Goal: Task Accomplishment & Management: Manage account settings

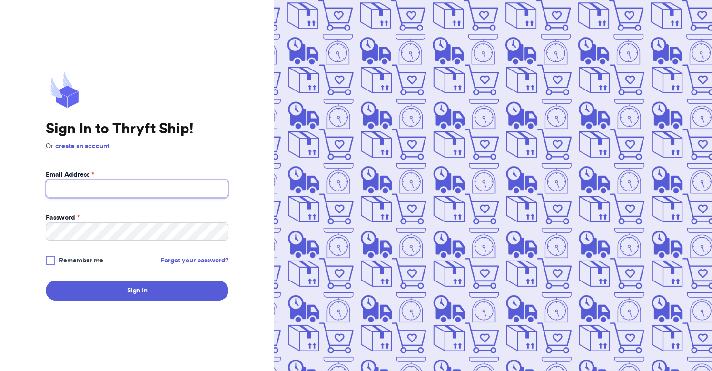
type input "[PERSON_NAME][EMAIL_ADDRESS][PERSON_NAME][DOMAIN_NAME]"
click at [137, 290] on button "Sign In" at bounding box center [137, 290] width 183 height 20
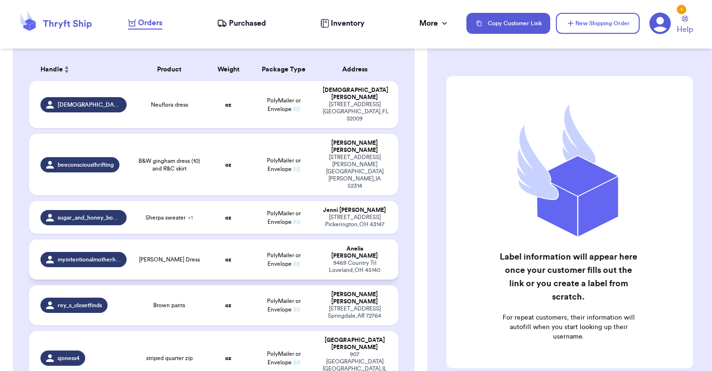
scroll to position [152, 0]
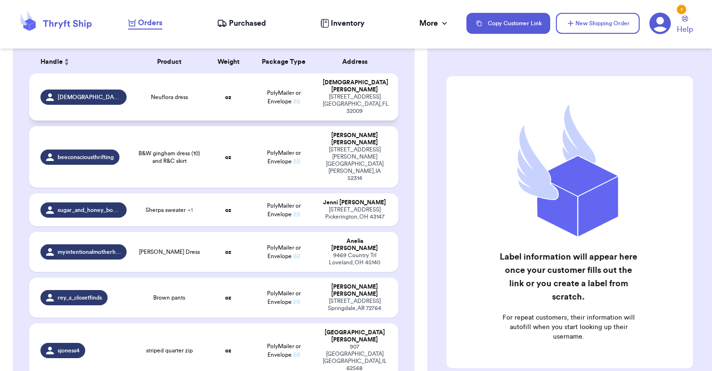
click at [180, 93] on span "Neuflora dress" at bounding box center [169, 97] width 37 height 8
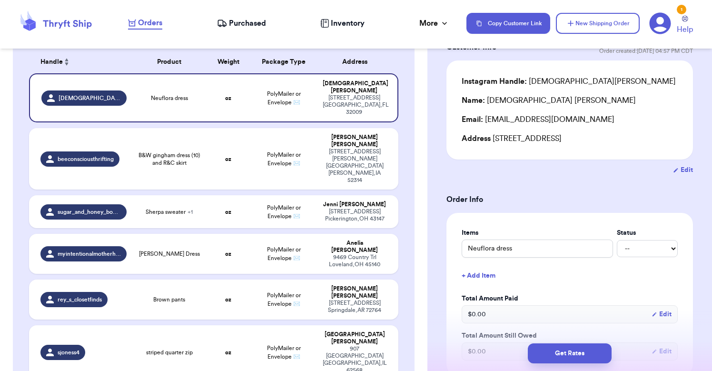
scroll to position [77, 0]
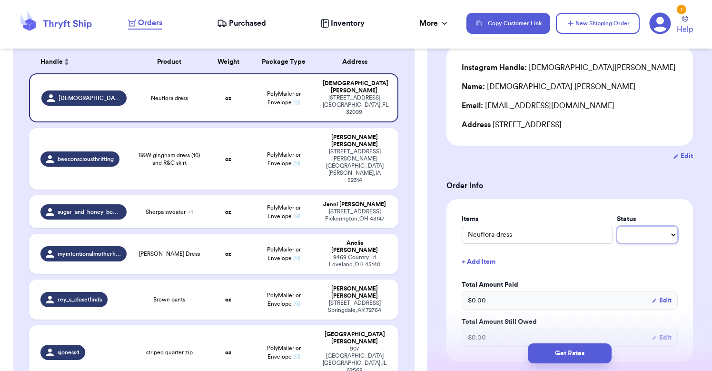
select select "paid"
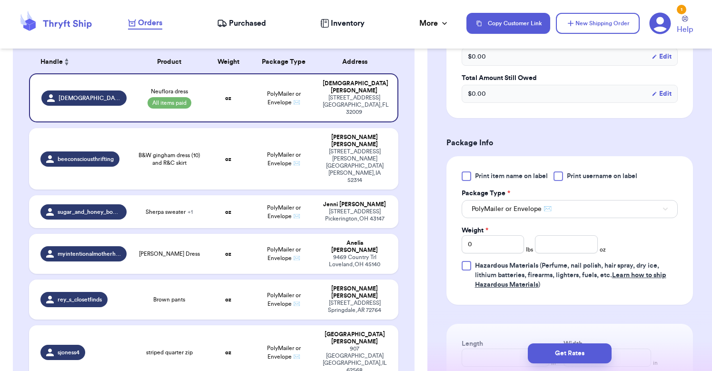
scroll to position [330, 0]
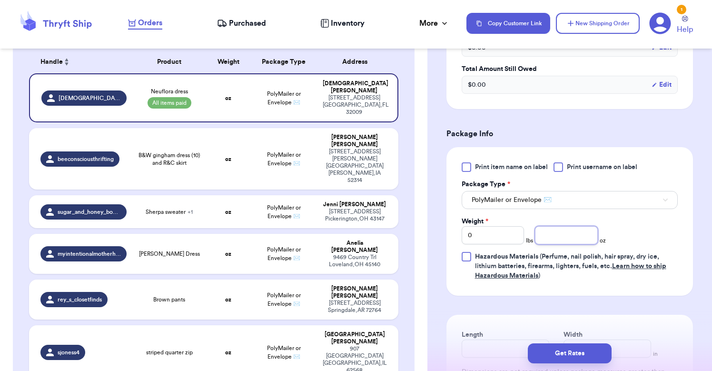
click at [544, 240] on input "number" at bounding box center [566, 235] width 62 height 18
type input "9"
click at [561, 356] on button "Get Rates" at bounding box center [570, 353] width 84 height 20
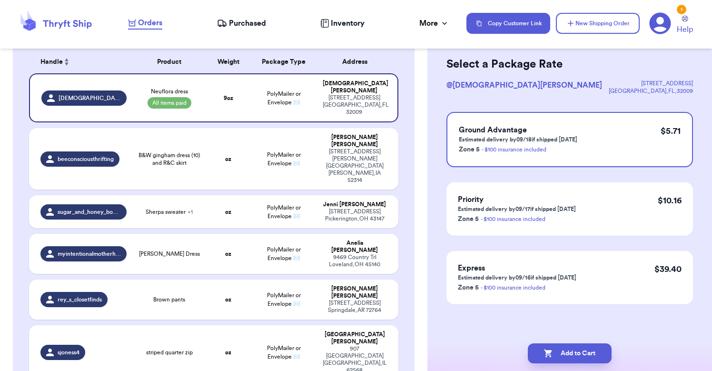
scroll to position [0, 0]
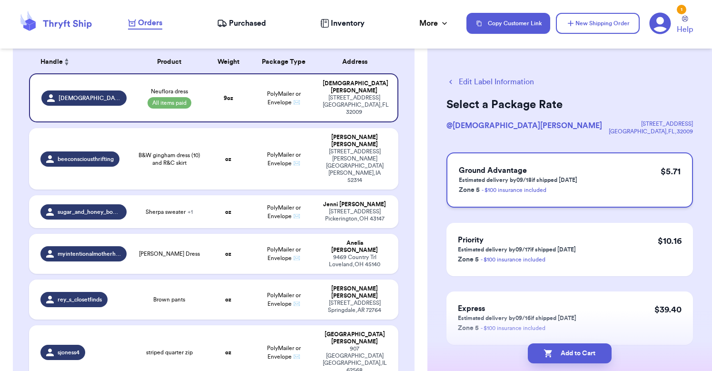
click at [593, 177] on div "Ground Advantage Estimated delivery by 09/18 if shipped [DATE] Zone 5 - $100 in…" at bounding box center [569, 179] width 246 height 55
click at [572, 352] on button "Add to Cart" at bounding box center [570, 353] width 84 height 20
checkbox input "true"
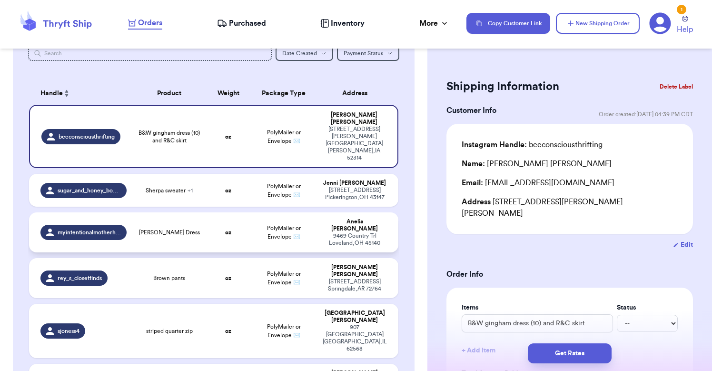
scroll to position [125, 0]
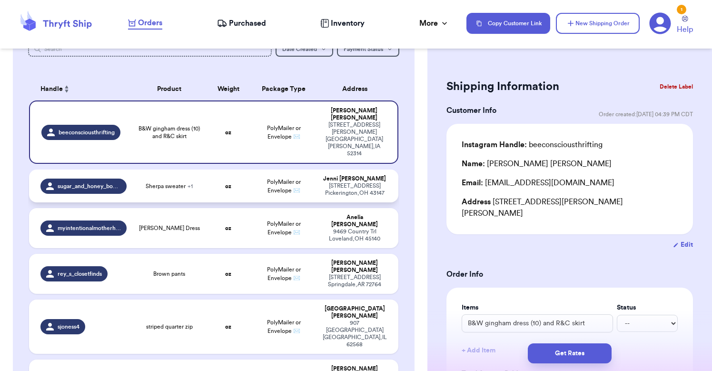
click at [217, 169] on td "oz" at bounding box center [228, 185] width 44 height 33
type input "Sherpa sweater"
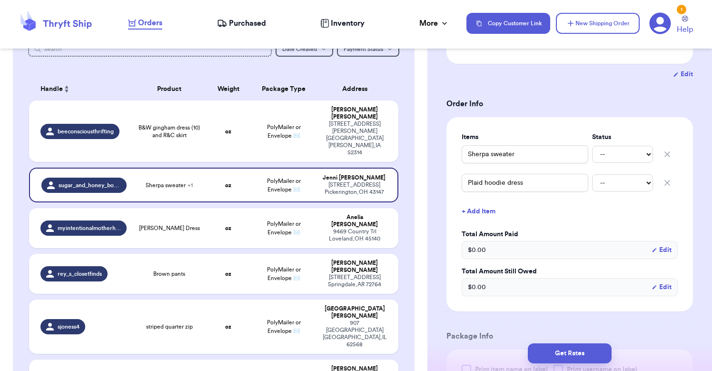
scroll to position [225, 0]
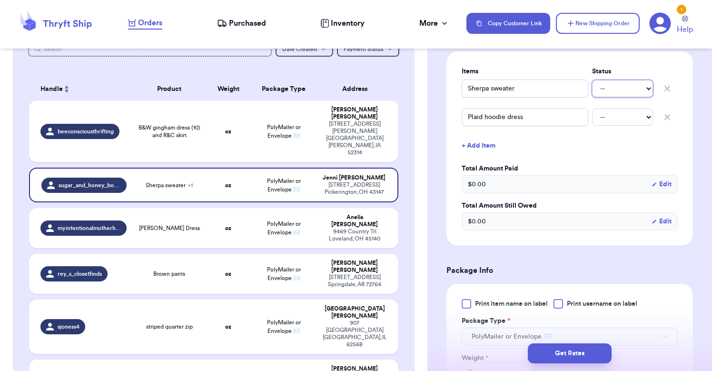
select select "paid"
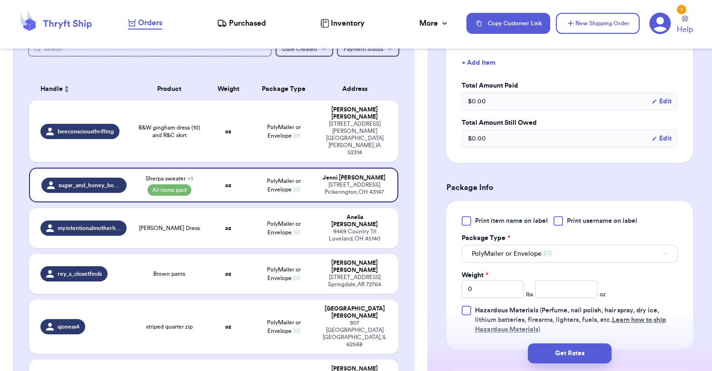
scroll to position [320, 0]
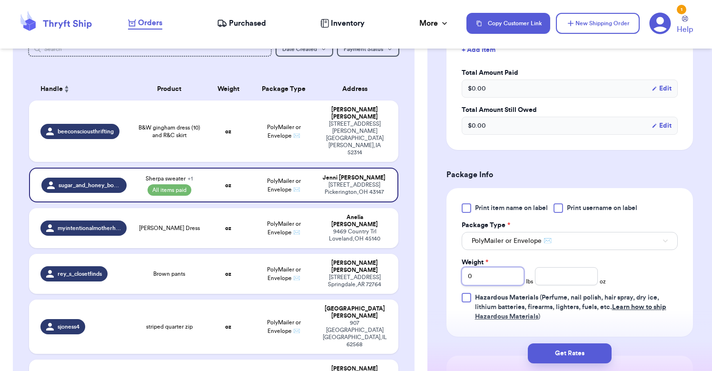
drag, startPoint x: 482, startPoint y: 282, endPoint x: 445, endPoint y: 280, distance: 36.2
click at [445, 280] on div "Shipping Information Delete Label Customer Info Order created: [DATE] 07:44 AM …" at bounding box center [569, 157] width 285 height 840
type input "1"
click at [567, 352] on button "Get Rates" at bounding box center [570, 353] width 84 height 20
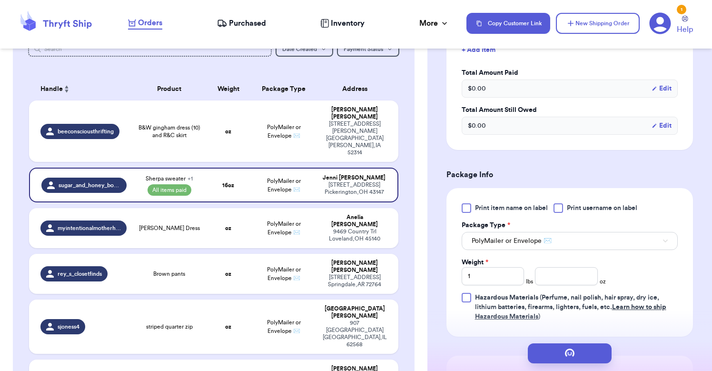
scroll to position [0, 0]
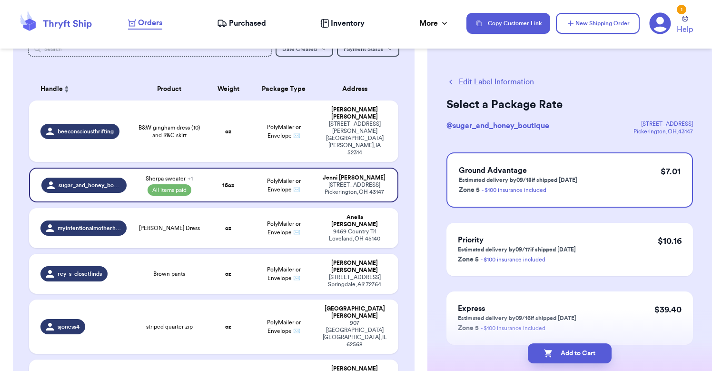
click at [457, 83] on button "Edit Label Information" at bounding box center [490, 81] width 88 height 11
select select "paid"
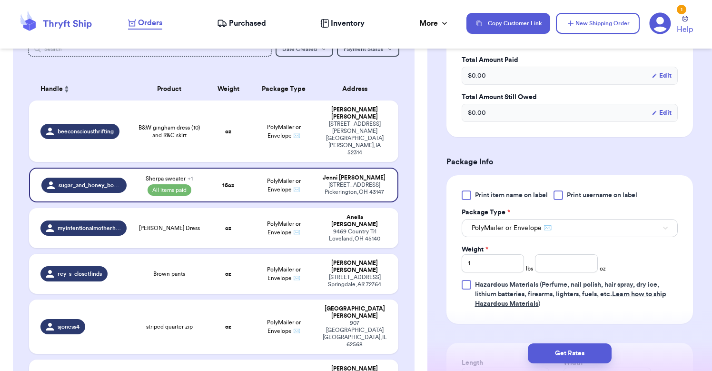
scroll to position [334, 0]
click at [553, 257] on input "number" at bounding box center [566, 262] width 62 height 18
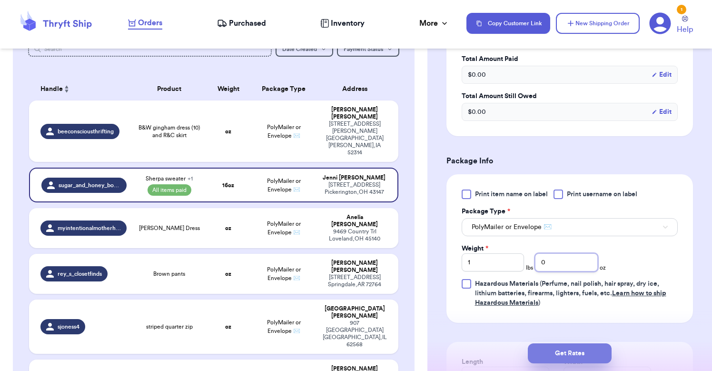
type input "0"
click at [561, 354] on button "Get Rates" at bounding box center [570, 353] width 84 height 20
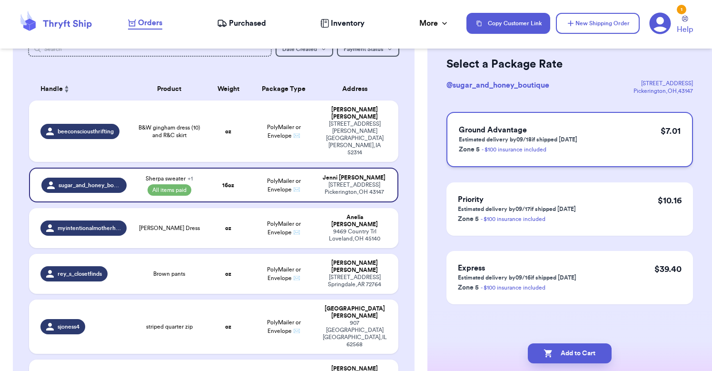
scroll to position [0, 0]
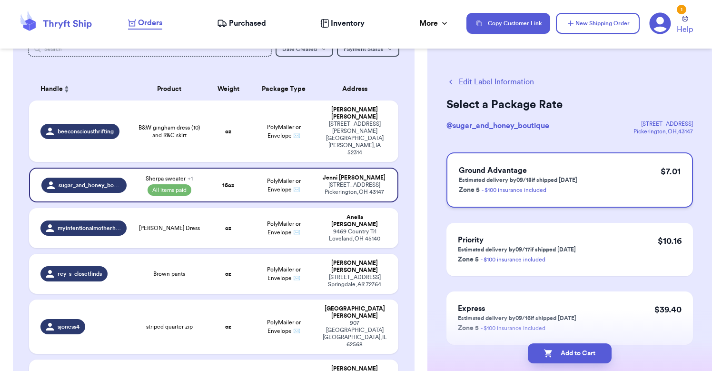
click at [544, 177] on p "Estimated delivery by 09/18 if shipped [DATE]" at bounding box center [518, 180] width 118 height 8
click at [561, 352] on button "Add to Cart" at bounding box center [570, 353] width 84 height 20
checkbox input "true"
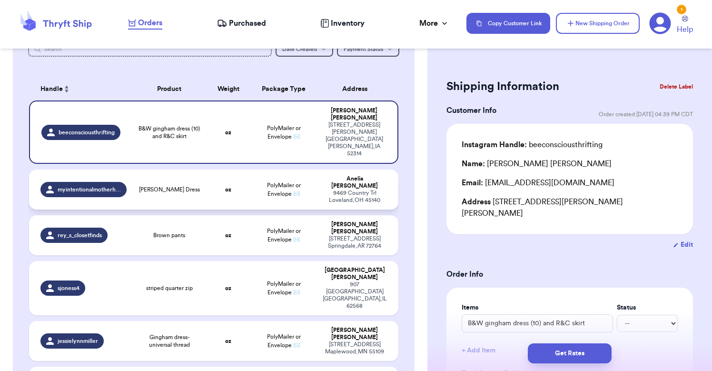
click at [197, 186] on div "[PERSON_NAME] Dress" at bounding box center [169, 190] width 62 height 8
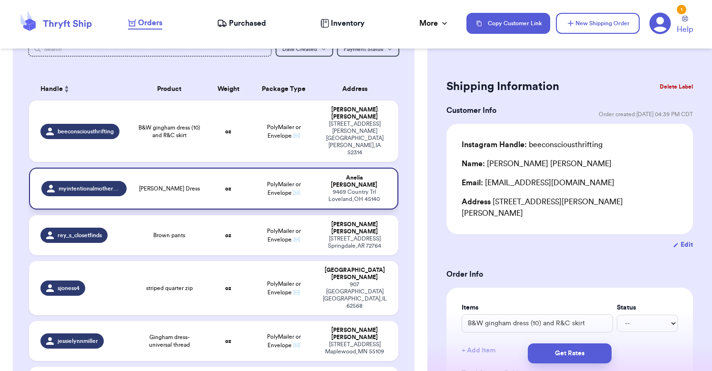
type input "[PERSON_NAME] Dress"
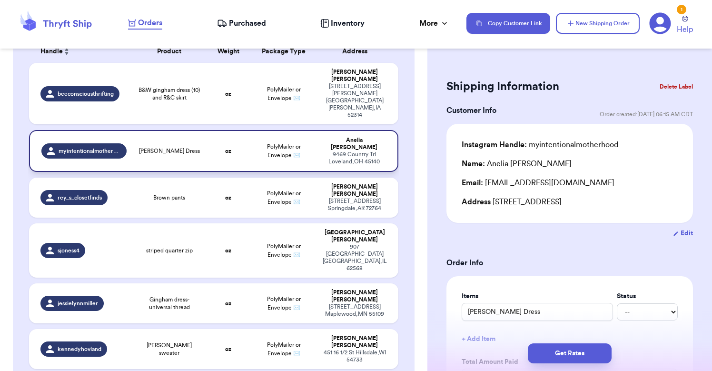
scroll to position [164, 0]
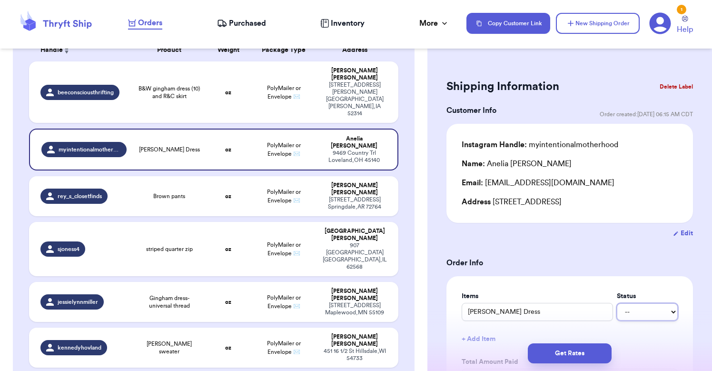
select select "paid"
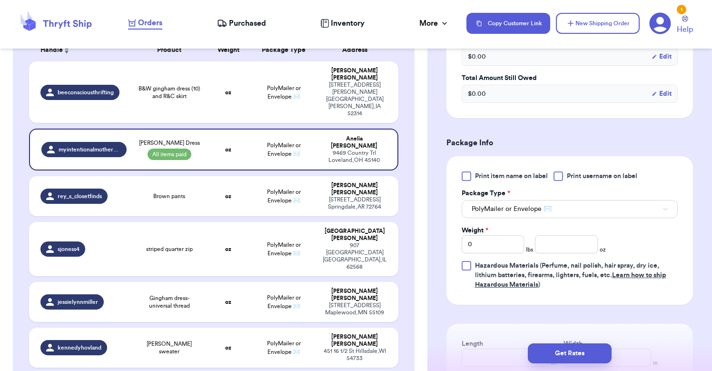
scroll to position [324, 0]
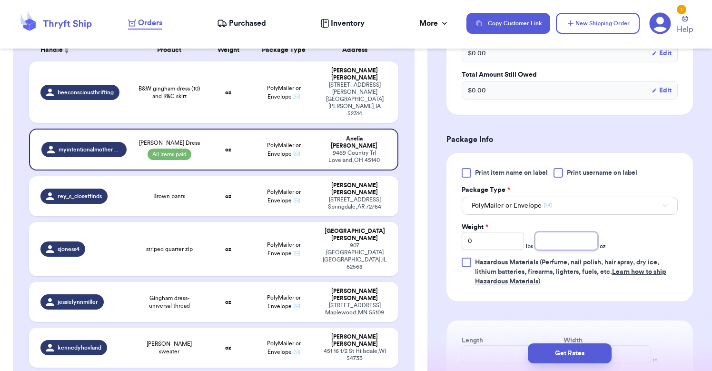
click at [542, 248] on input "number" at bounding box center [566, 241] width 62 height 18
type input "8"
click at [569, 354] on button "Get Rates" at bounding box center [570, 353] width 84 height 20
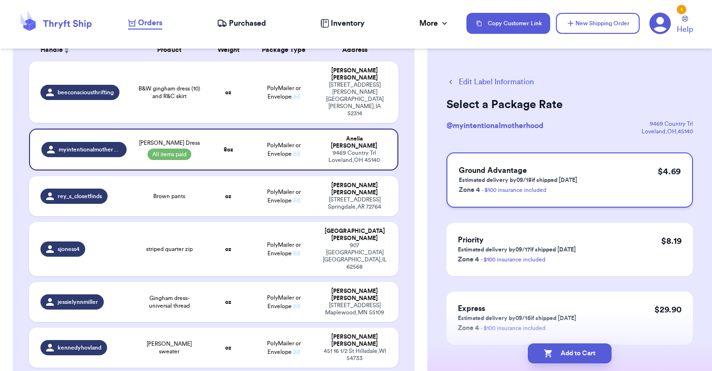
click at [563, 168] on h3 "Ground Advantage" at bounding box center [518, 170] width 118 height 11
click at [565, 354] on button "Add to Cart" at bounding box center [570, 353] width 84 height 20
checkbox input "true"
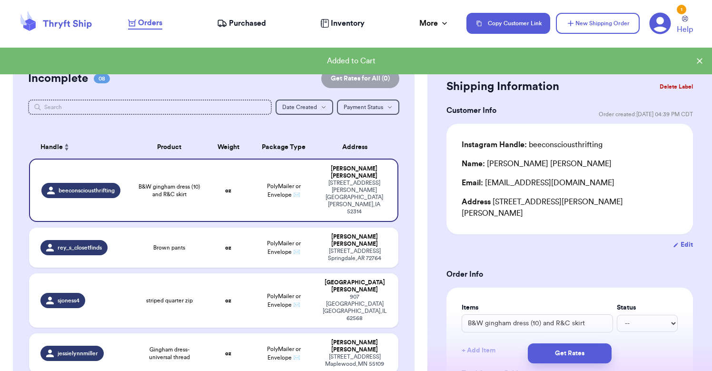
scroll to position [42, 0]
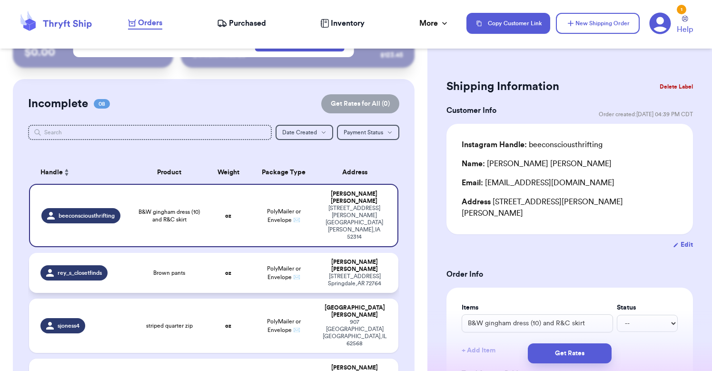
click at [240, 253] on td "oz" at bounding box center [228, 273] width 44 height 40
type input "Brown pants"
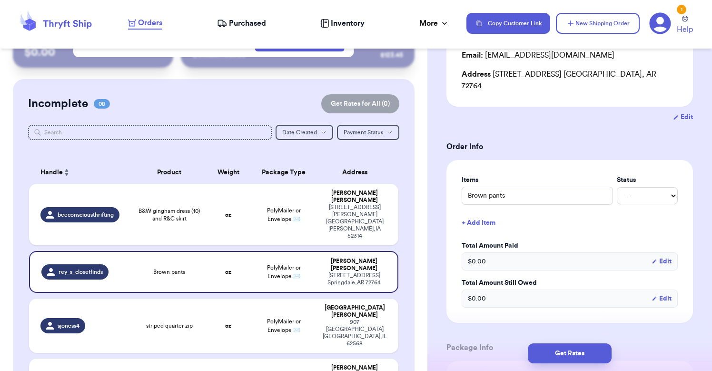
scroll to position [168, 0]
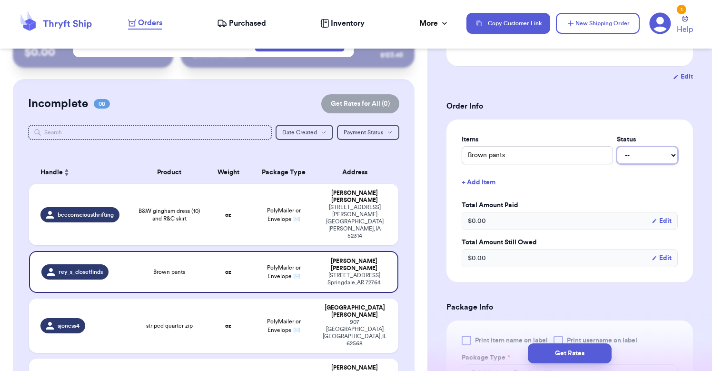
select select "paid"
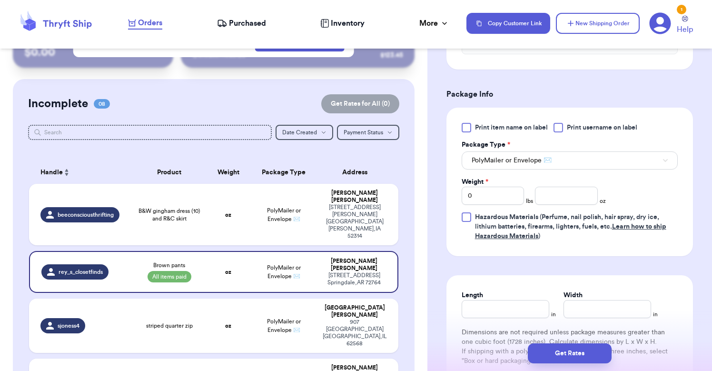
scroll to position [391, 0]
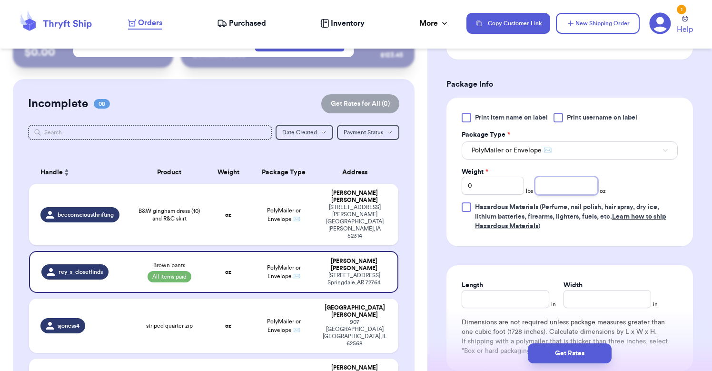
click at [546, 182] on input "number" at bounding box center [566, 186] width 62 height 18
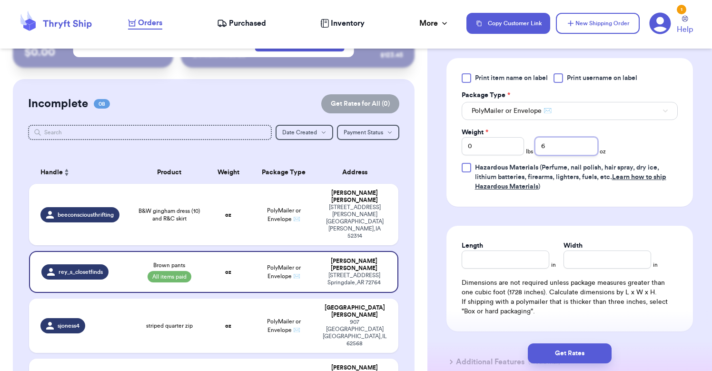
scroll to position [445, 0]
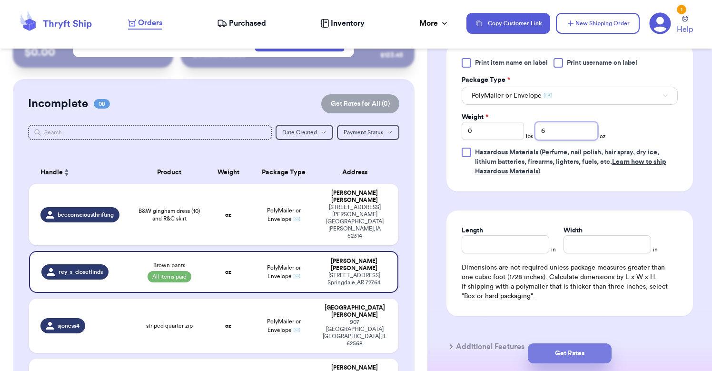
type input "6"
click at [563, 347] on button "Get Rates" at bounding box center [570, 353] width 84 height 20
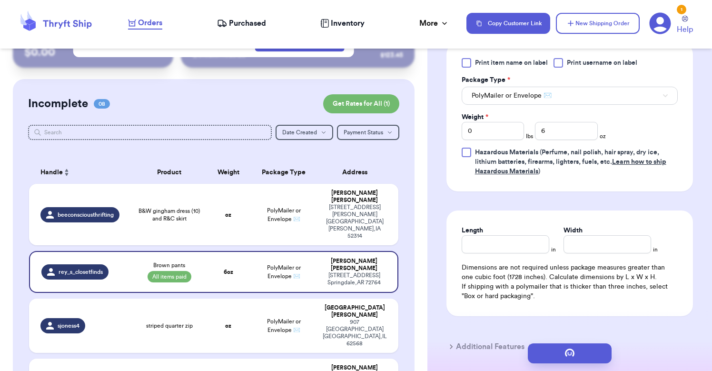
scroll to position [0, 0]
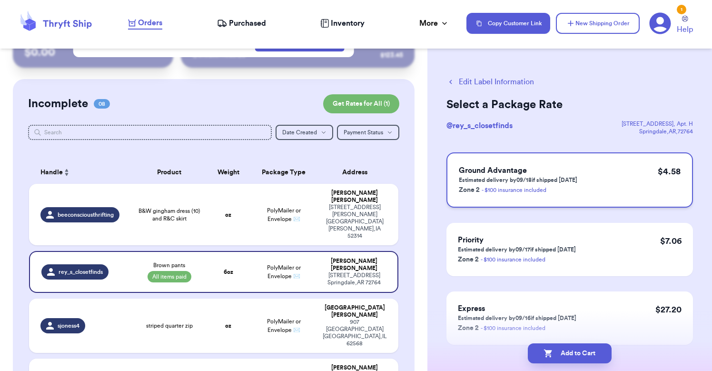
click at [576, 189] on p "Zone 2 - $100 insurance included" at bounding box center [518, 189] width 118 height 11
click at [571, 356] on button "Add to Cart" at bounding box center [570, 353] width 84 height 20
checkbox input "true"
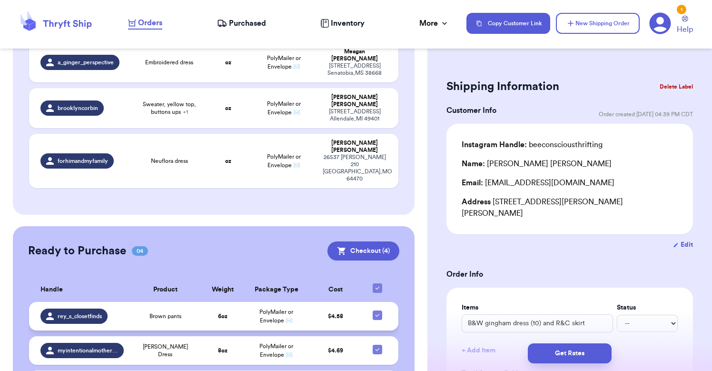
click at [140, 302] on td "Brown pants" at bounding box center [165, 316] width 72 height 29
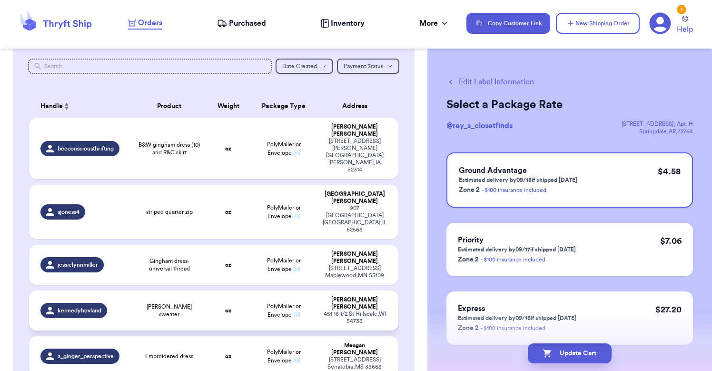
scroll to position [109, 0]
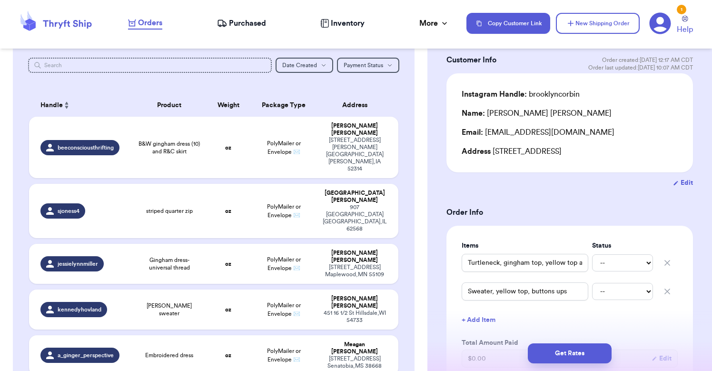
scroll to position [57, 0]
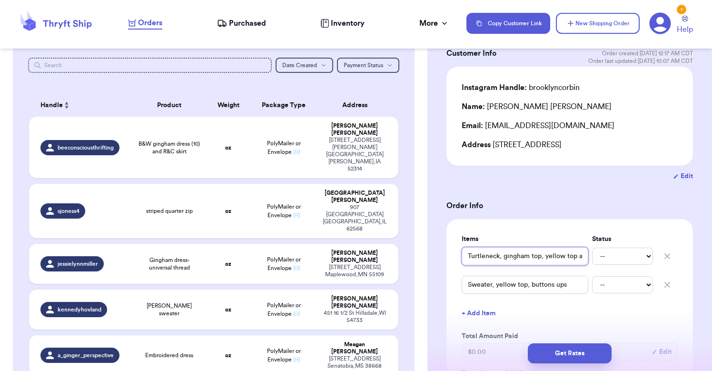
drag, startPoint x: 502, startPoint y: 255, endPoint x: 442, endPoint y: 287, distance: 68.1
drag, startPoint x: 572, startPoint y: 285, endPoint x: 447, endPoint y: 284, distance: 125.2
click at [447, 284] on div "Items Status Turtleneck, gingham top, yellow top and floral button down -- Paid…" at bounding box center [569, 316] width 246 height 194
click at [542, 227] on div "Items Status Turtleneck, gingham top, yellow top and floral button down -- Paid…" at bounding box center [569, 316] width 246 height 194
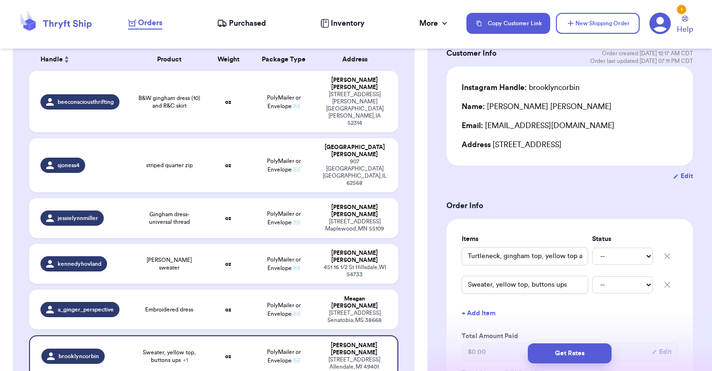
scroll to position [146, 0]
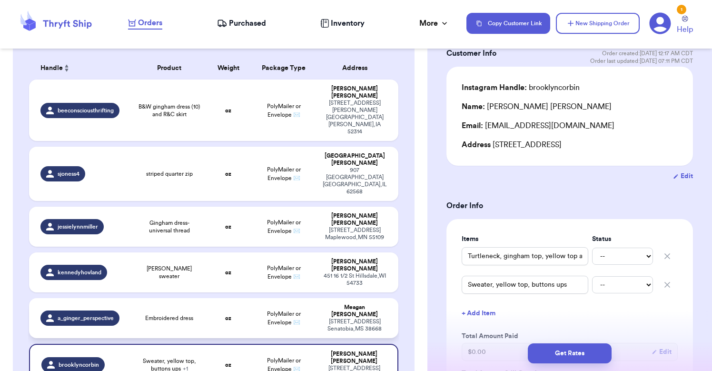
click at [243, 298] on td "oz" at bounding box center [228, 318] width 44 height 40
type input "Embroidered dress"
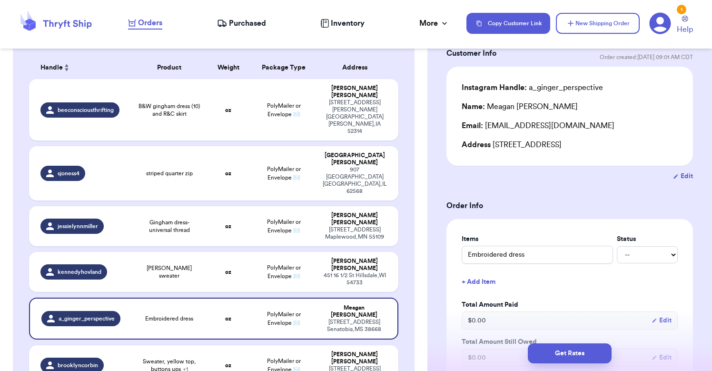
scroll to position [136, 0]
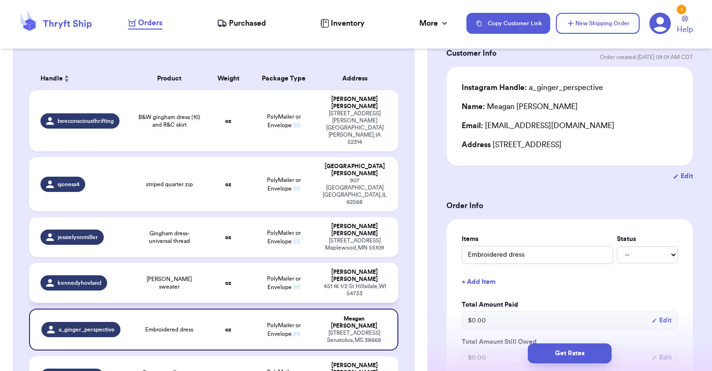
click at [252, 263] on td "PolyMailer or Envelope ✉️" at bounding box center [283, 283] width 67 height 40
type input "[PERSON_NAME] sweater"
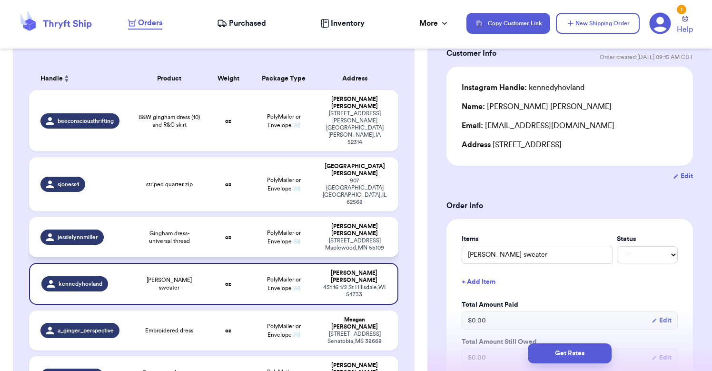
click at [255, 217] on td "PolyMailer or Envelope ✉️" at bounding box center [283, 237] width 67 height 40
type input "Gingham dress-universal thread"
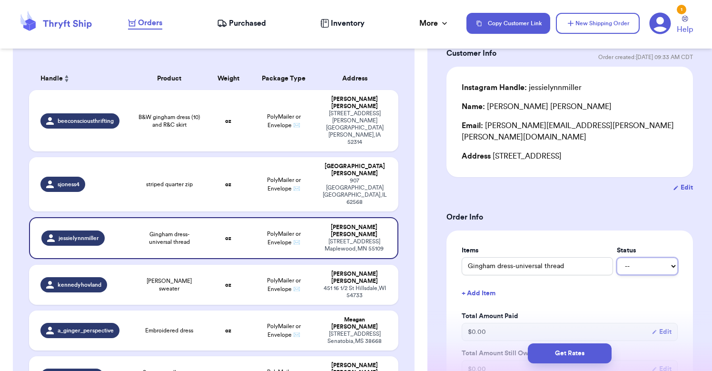
select select "paid"
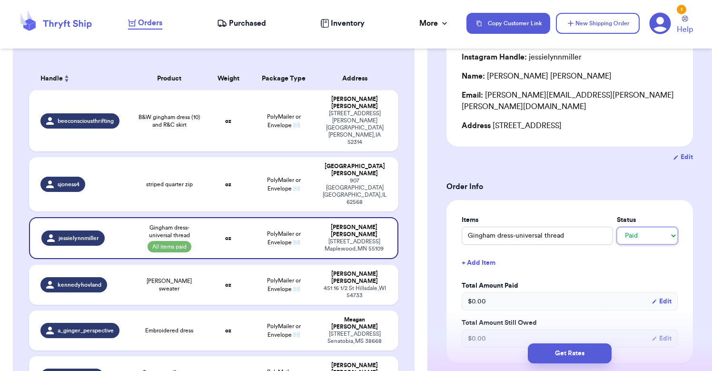
scroll to position [99, 0]
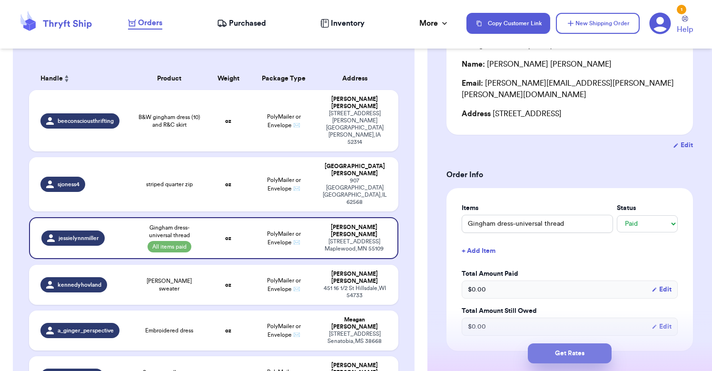
click at [561, 354] on button "Get Rates" at bounding box center [570, 353] width 84 height 20
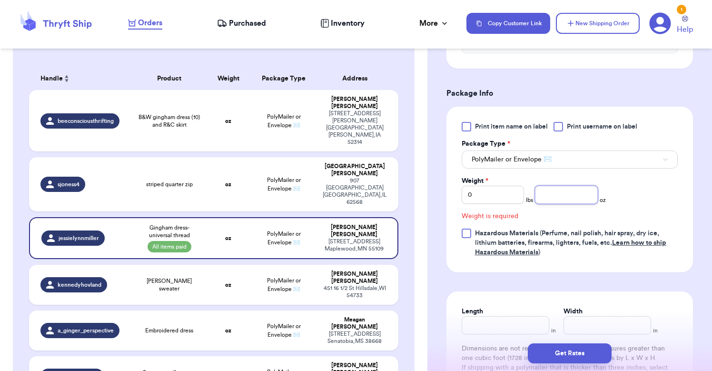
click at [564, 190] on input "number" at bounding box center [566, 195] width 62 height 18
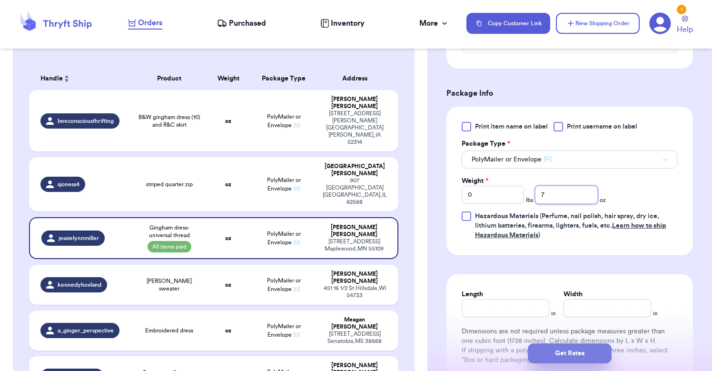
type input "7"
click at [566, 354] on button "Get Rates" at bounding box center [570, 353] width 84 height 20
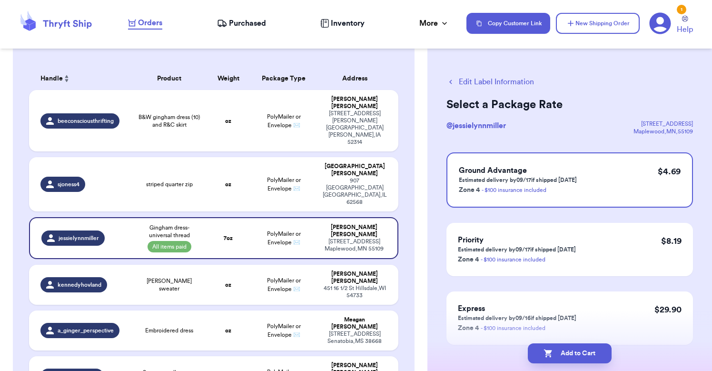
scroll to position [0, 0]
click at [543, 173] on h3 "Ground Advantage" at bounding box center [518, 170] width 118 height 11
click at [566, 354] on button "Add to Cart" at bounding box center [570, 353] width 84 height 20
checkbox input "true"
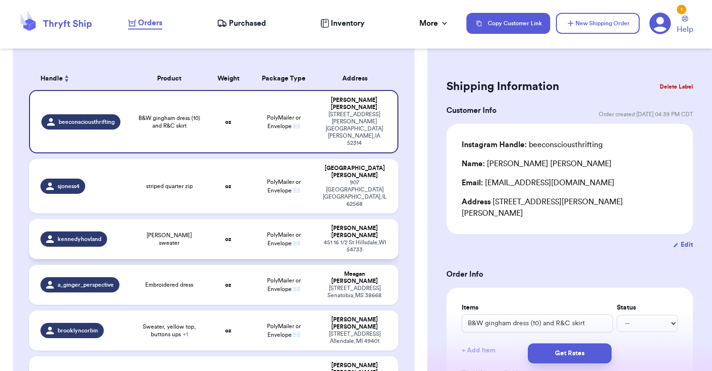
click at [233, 219] on td "oz" at bounding box center [228, 239] width 44 height 40
type input "[PERSON_NAME] sweater"
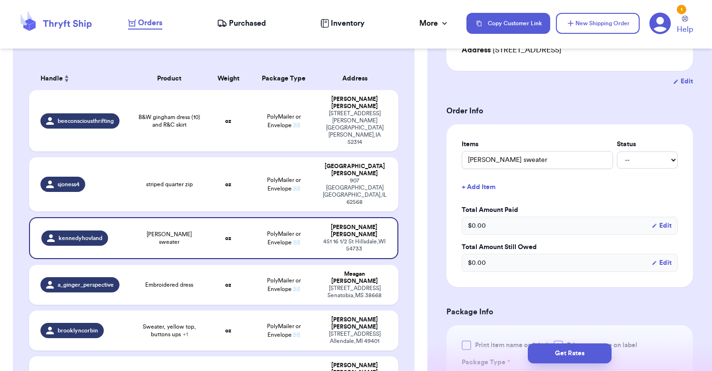
scroll to position [203, 0]
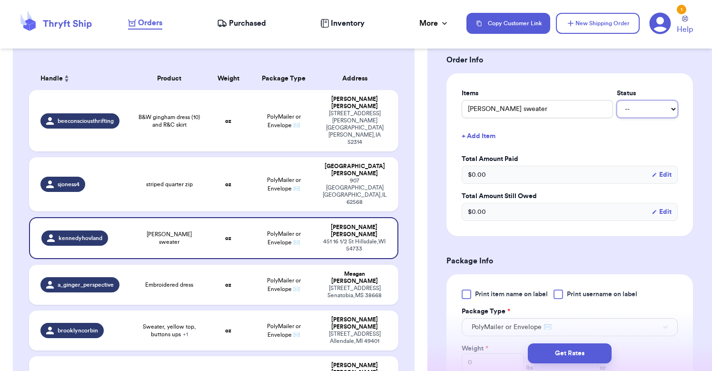
select select "paid"
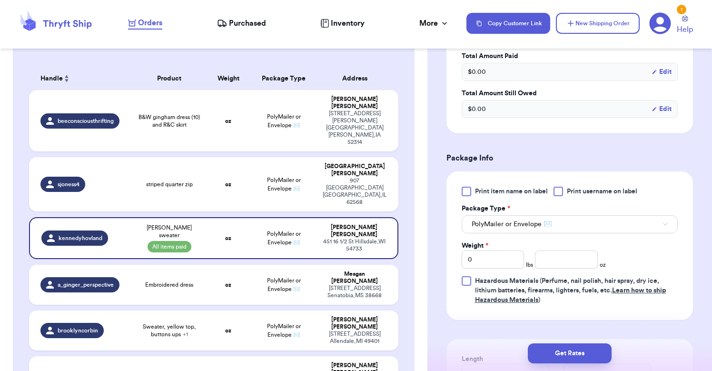
scroll to position [341, 0]
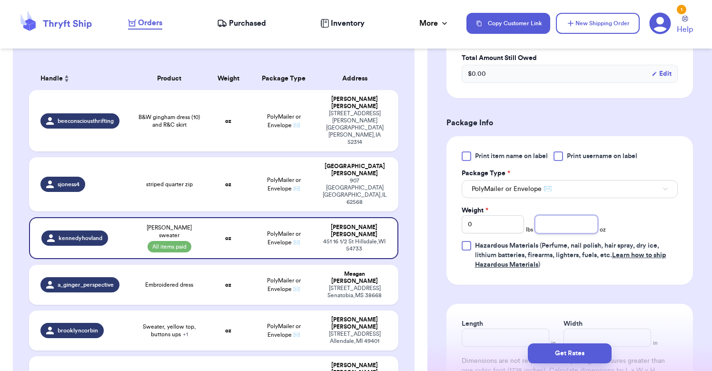
click at [548, 231] on input "number" at bounding box center [566, 224] width 62 height 18
type input "9"
click at [569, 350] on button "Get Rates" at bounding box center [570, 353] width 84 height 20
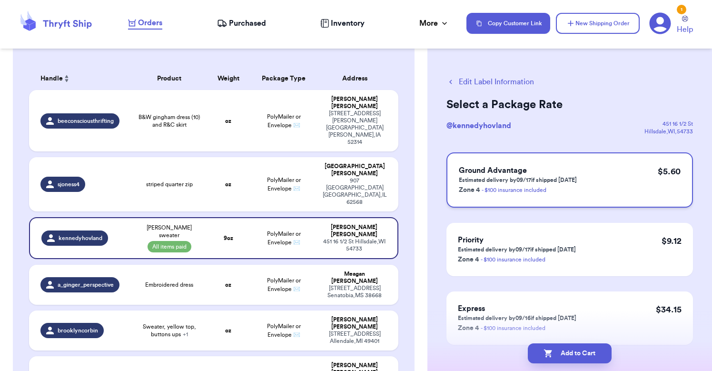
click at [566, 179] on p "Estimated delivery by 09/17 if shipped [DATE]" at bounding box center [518, 180] width 118 height 8
click at [558, 354] on button "Add to Cart" at bounding box center [570, 353] width 84 height 20
checkbox input "true"
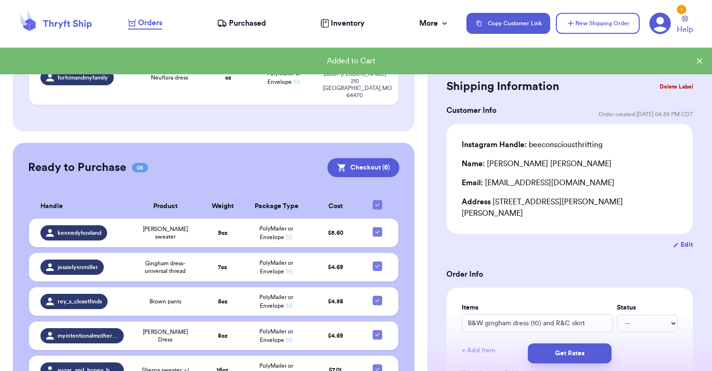
scroll to position [395, 0]
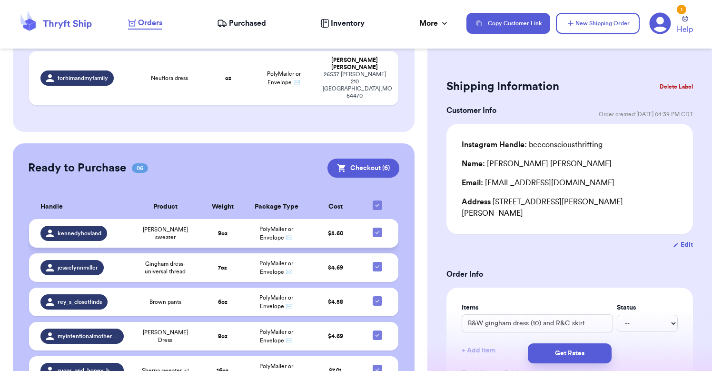
click at [107, 226] on div "kennedyhovland" at bounding box center [81, 233] width 83 height 15
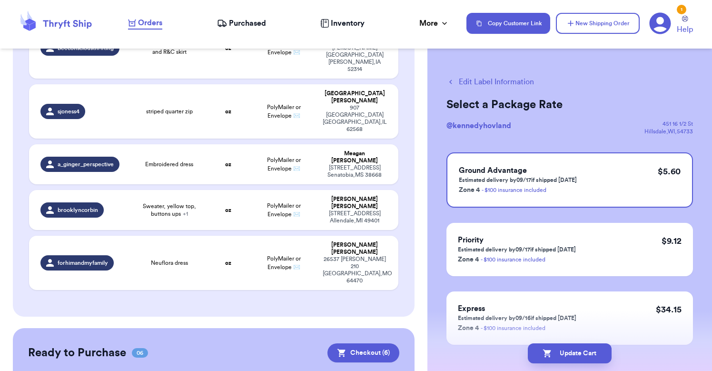
scroll to position [96, 0]
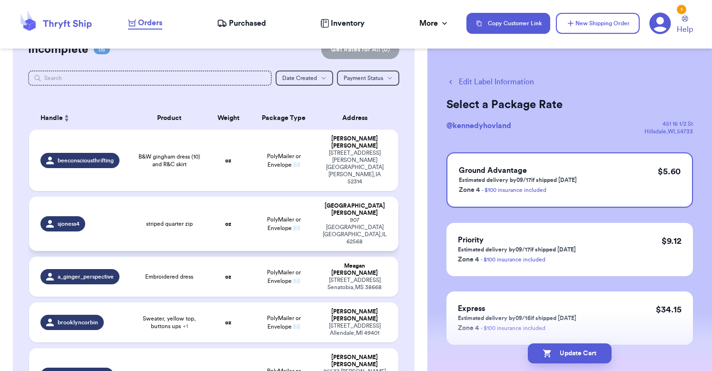
click at [211, 197] on td "oz" at bounding box center [228, 224] width 44 height 54
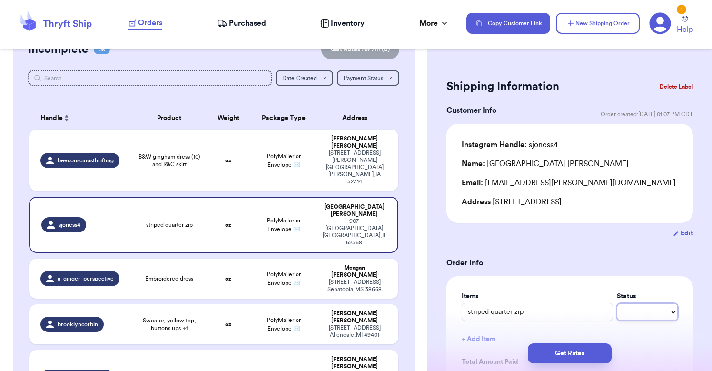
select select "paid"
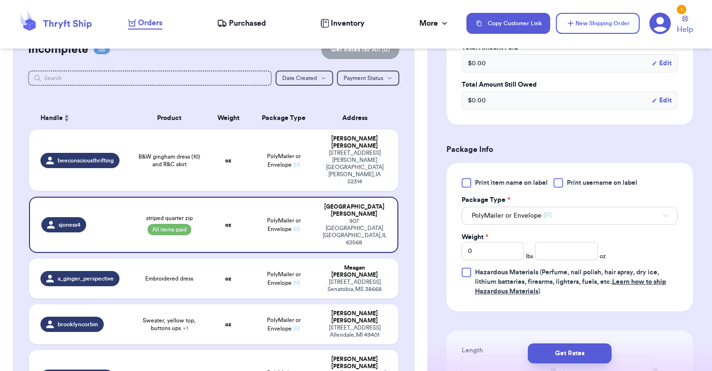
scroll to position [359, 0]
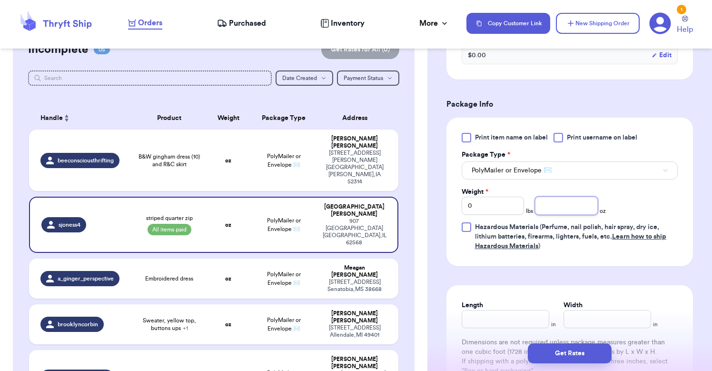
click at [556, 208] on input "number" at bounding box center [566, 206] width 62 height 18
type input "8"
click at [556, 354] on button "Get Rates" at bounding box center [570, 353] width 84 height 20
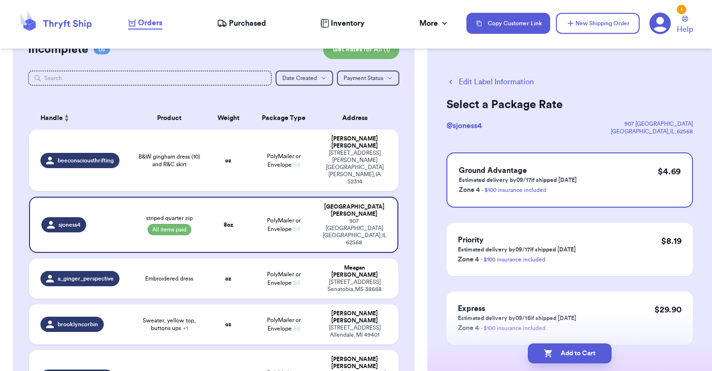
scroll to position [0, 0]
click at [543, 196] on div "Ground Advantage Estimated delivery by 09/17 if shipped [DATE] Zone 4 - $100 in…" at bounding box center [569, 179] width 246 height 55
click at [575, 354] on button "Add to Cart" at bounding box center [570, 353] width 84 height 20
checkbox input "true"
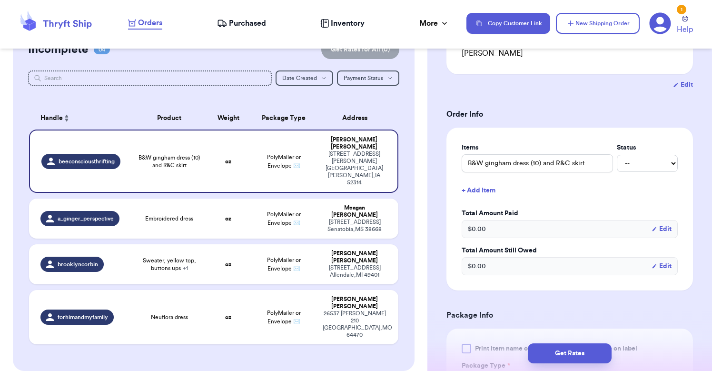
scroll to position [164, 0]
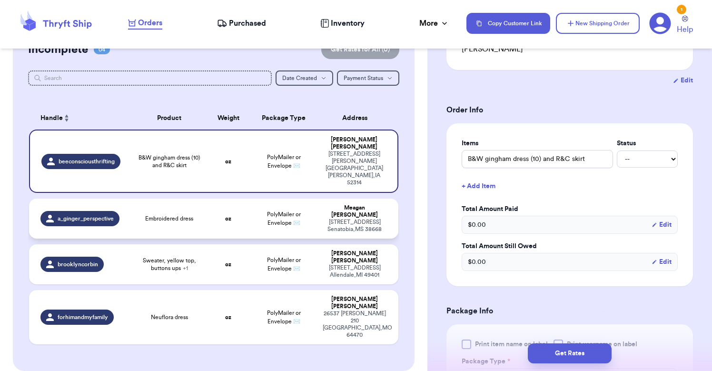
click at [219, 198] on td "oz" at bounding box center [228, 218] width 44 height 40
type input "Embroidered dress"
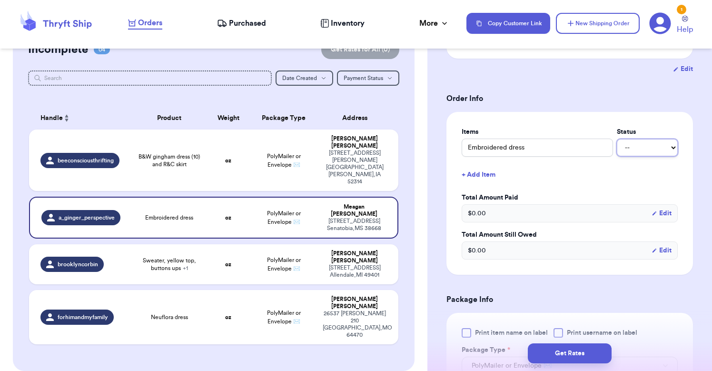
select select "paid"
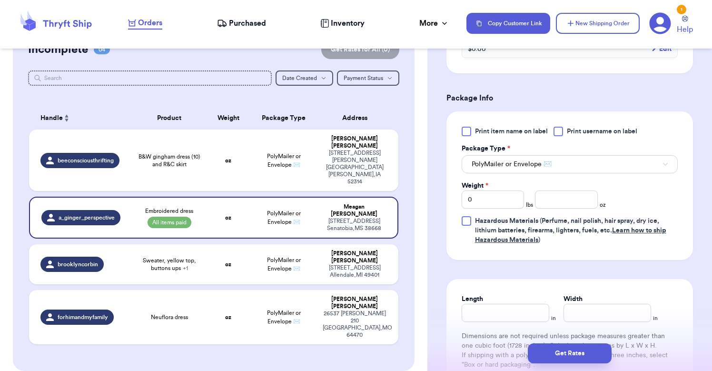
scroll to position [384, 0]
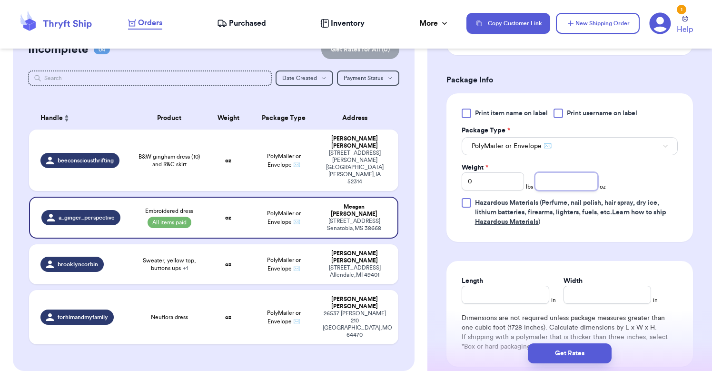
click at [563, 178] on input "number" at bounding box center [566, 181] width 62 height 18
type input "5"
click at [571, 356] on button "Get Rates" at bounding box center [570, 353] width 84 height 20
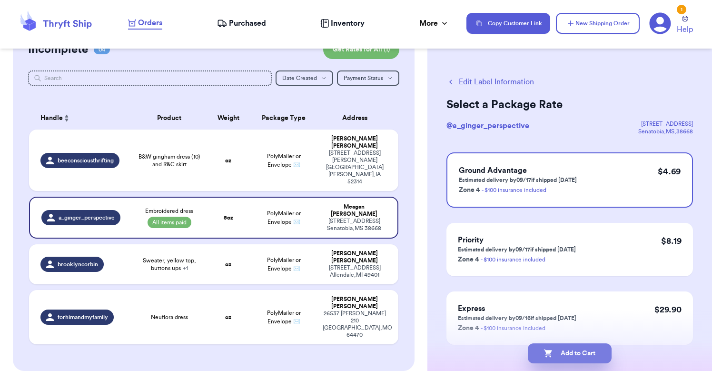
click at [552, 361] on button "Add to Cart" at bounding box center [570, 353] width 84 height 20
checkbox input "true"
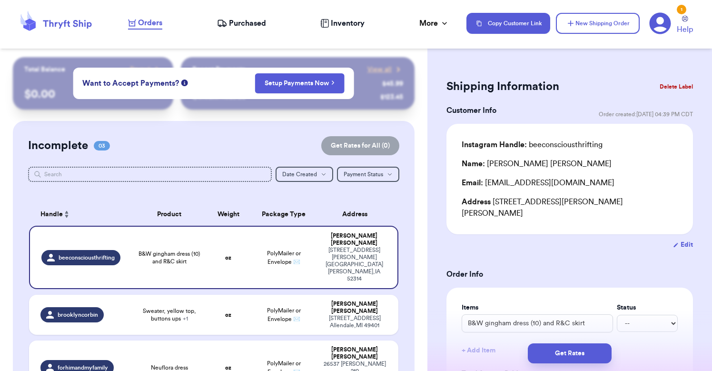
click at [344, 24] on span "Inventory" at bounding box center [348, 23] width 34 height 11
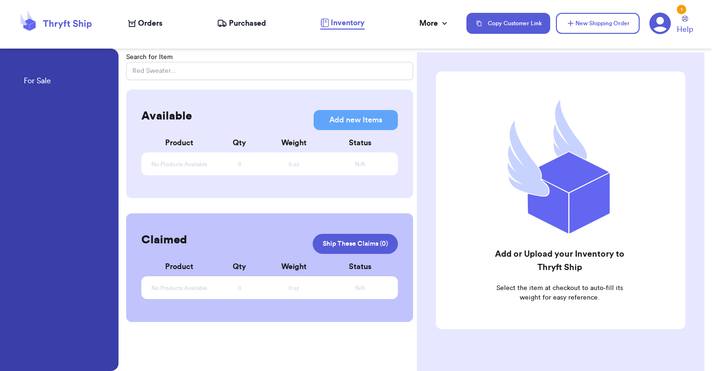
click at [250, 21] on span "Purchased" at bounding box center [247, 23] width 37 height 11
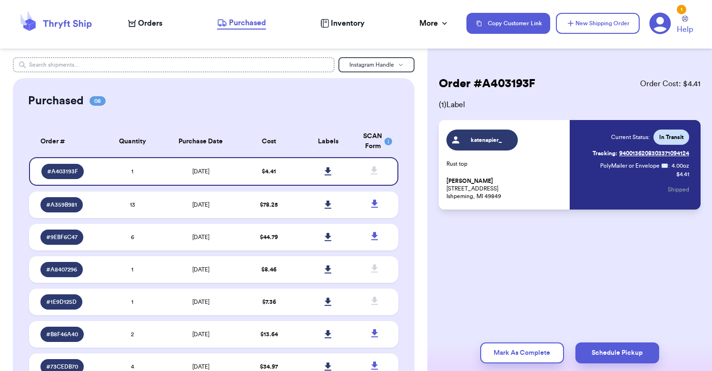
click at [150, 64] on input "text" at bounding box center [174, 64] width 322 height 15
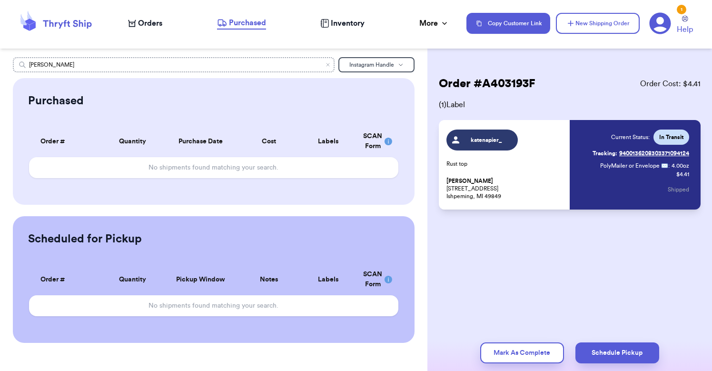
drag, startPoint x: 200, startPoint y: 65, endPoint x: 2, endPoint y: 59, distance: 198.0
click at [2, 59] on div "[PERSON_NAME] Instagram Handle Purchased Order # Qty Labels SCAN No shipments f…" at bounding box center [213, 199] width 427 height 285
click at [226, 68] on input "waited" at bounding box center [174, 64] width 322 height 15
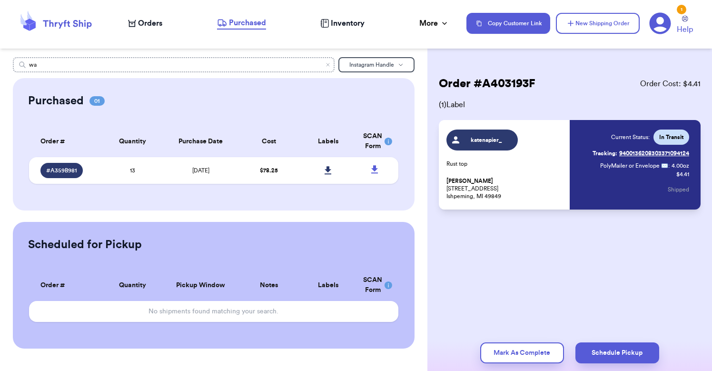
type input "w"
type input "faited"
click at [293, 178] on td "$ 44.79" at bounding box center [268, 170] width 59 height 27
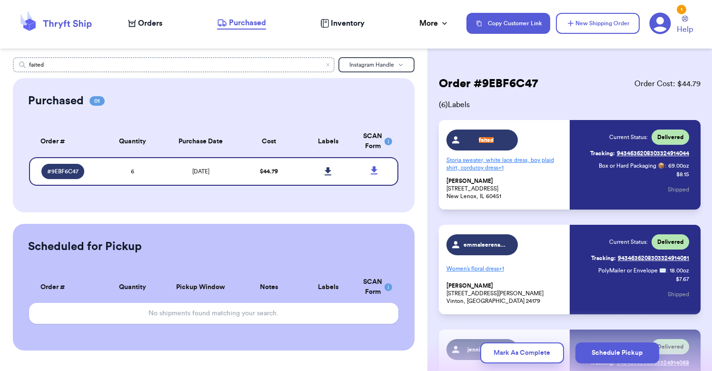
drag, startPoint x: 63, startPoint y: 64, endPoint x: -4, endPoint y: 60, distance: 66.7
click at [0, 60] on html "Orders Purchased Inventory More Stats Completed Orders Payments Payouts Copy Cu…" at bounding box center [356, 185] width 712 height 371
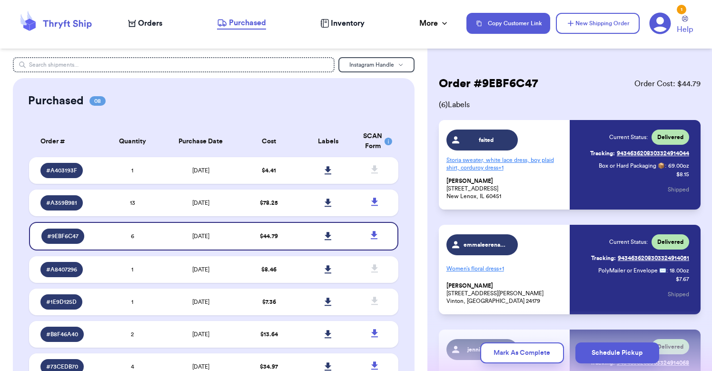
click at [63, 25] on icon at bounding box center [56, 23] width 76 height 26
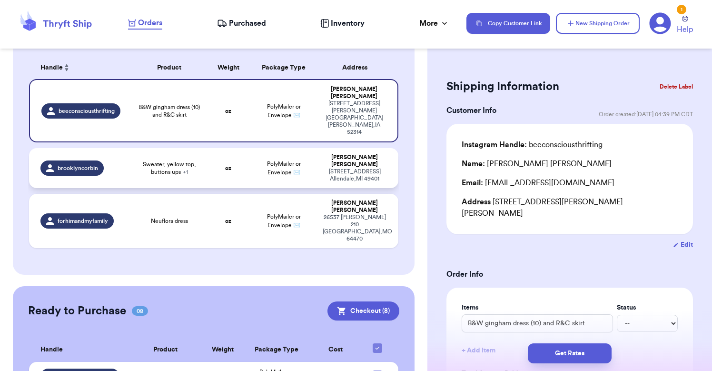
scroll to position [140, 0]
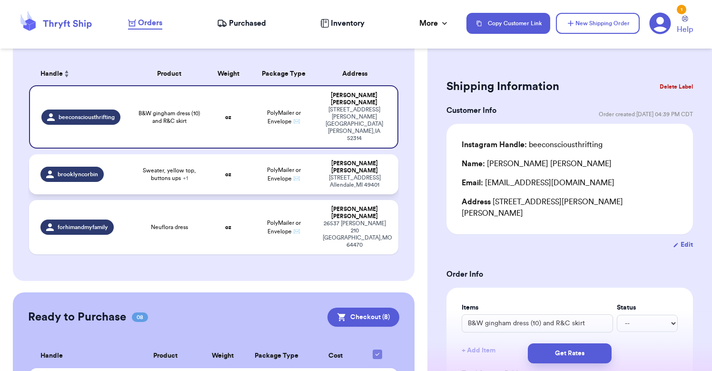
click at [187, 167] on span "Sweater, yellow top, buttons ups + 1" at bounding box center [169, 174] width 62 height 15
type input "Turtleneck, gingham top, yellow top and floral button down"
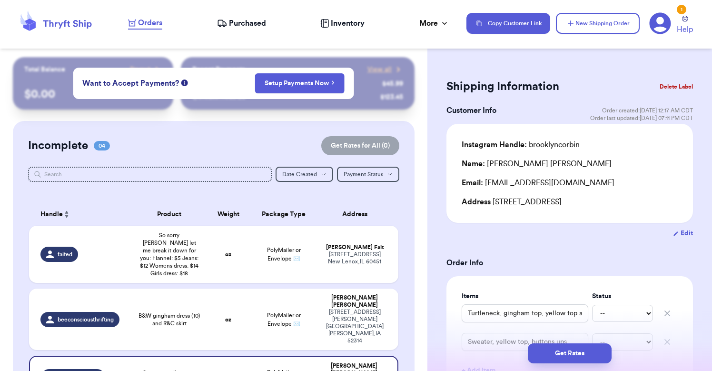
scroll to position [0, 0]
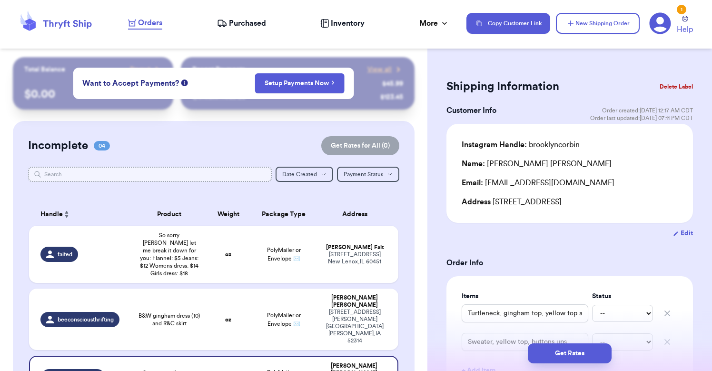
click at [115, 175] on input "text" at bounding box center [150, 174] width 244 height 15
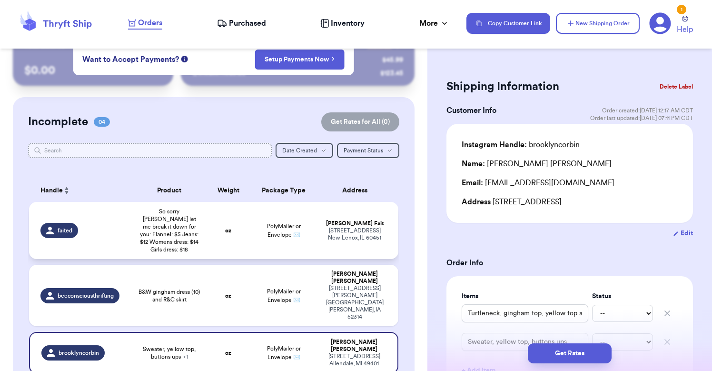
scroll to position [25, 0]
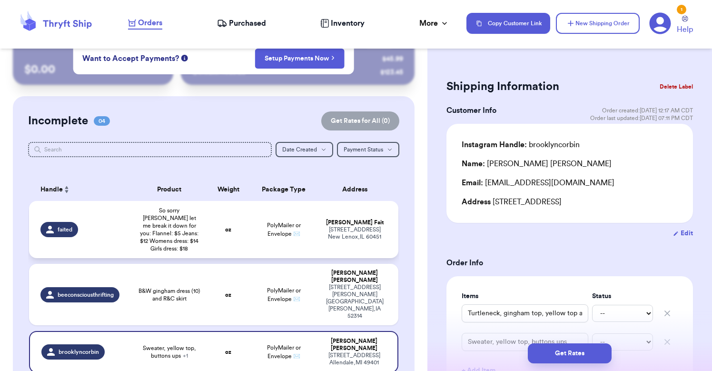
click at [226, 241] on td "oz" at bounding box center [228, 229] width 44 height 57
type input "So sorry [PERSON_NAME] let me break it down for you: Flannel: $5 Jeans: $12 Wom…"
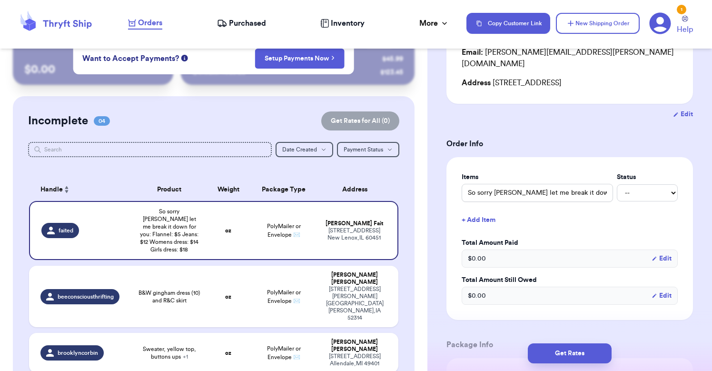
scroll to position [139, 0]
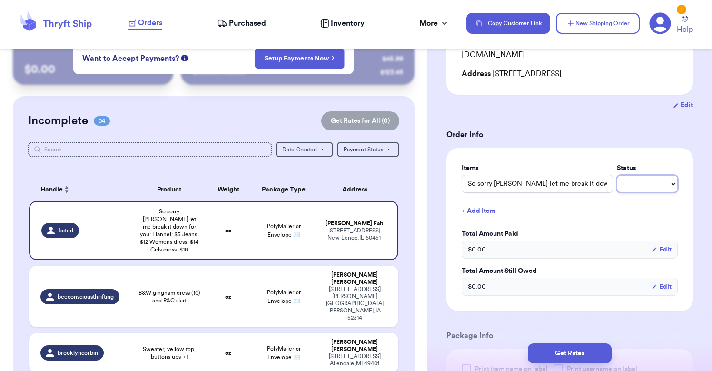
select select "paid"
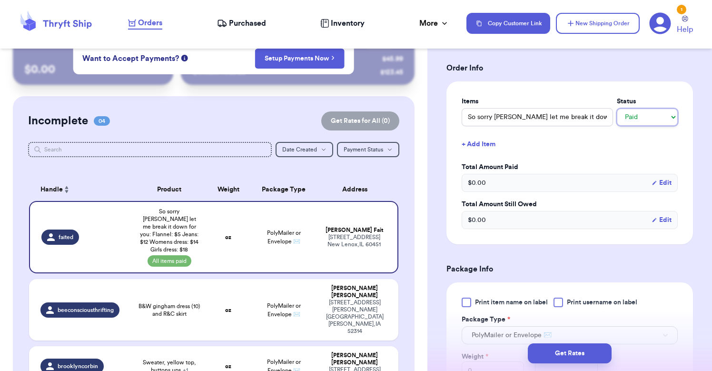
scroll to position [248, 0]
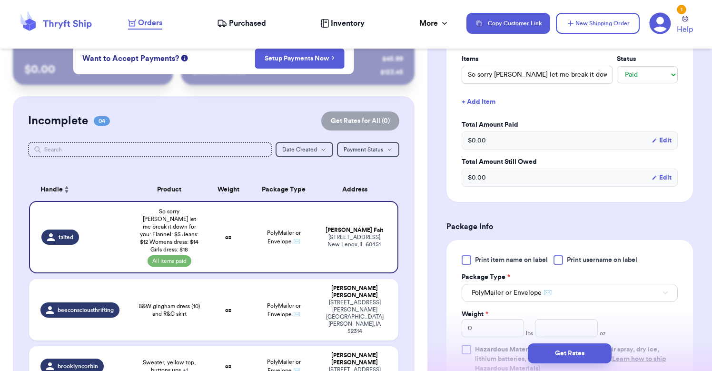
click at [535, 288] on span "PolyMailer or Envelope ✉️" at bounding box center [512, 293] width 80 height 10
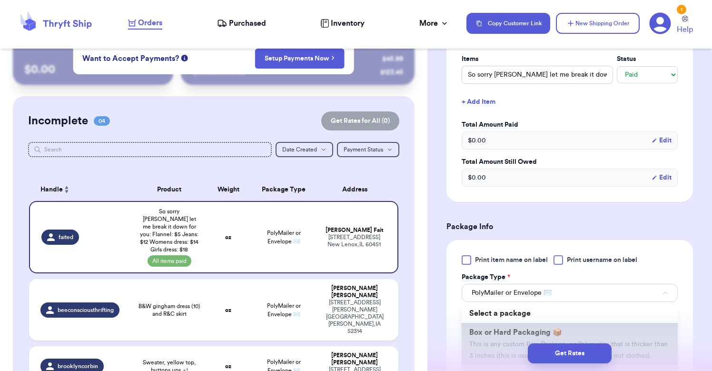
click at [519, 328] on span "Box or Hard Packaging 📦" at bounding box center [515, 332] width 93 height 8
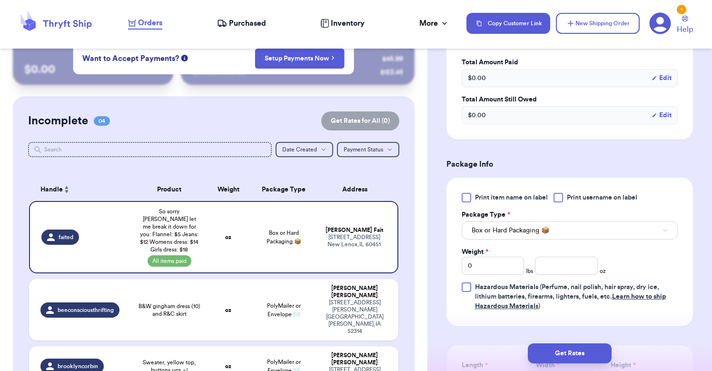
scroll to position [341, 0]
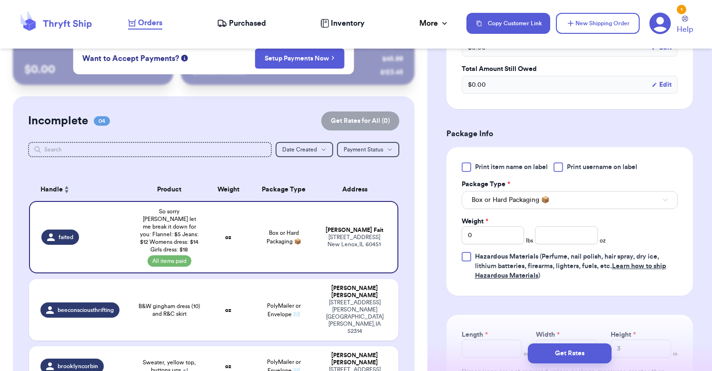
click at [486, 337] on div "Get Rates" at bounding box center [569, 352] width 285 height 35
click at [495, 338] on div "Get Rates" at bounding box center [569, 352] width 285 height 35
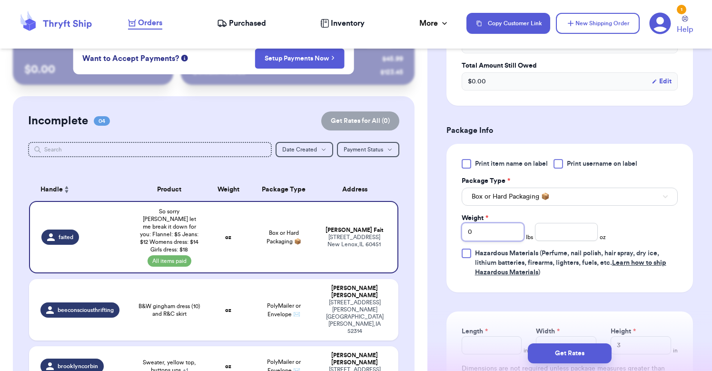
drag, startPoint x: 496, startPoint y: 220, endPoint x: 453, endPoint y: 221, distance: 42.8
click at [453, 221] on div "Print item name on label Print username on label Package Type * Box or Hard Pac…" at bounding box center [569, 218] width 246 height 148
type input "3"
click at [565, 223] on input "number" at bounding box center [566, 232] width 62 height 18
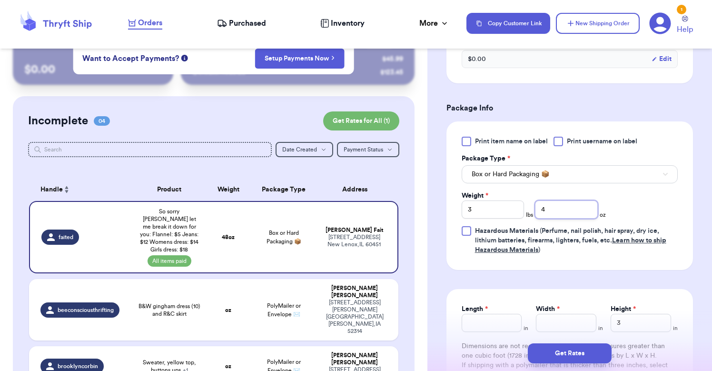
scroll to position [384, 0]
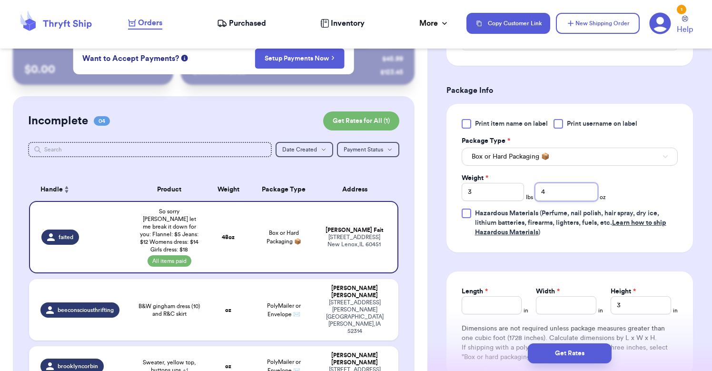
type input "4"
click at [490, 296] on input "Length *" at bounding box center [492, 305] width 60 height 18
type input "12"
click at [576, 302] on input "Width *" at bounding box center [566, 305] width 60 height 18
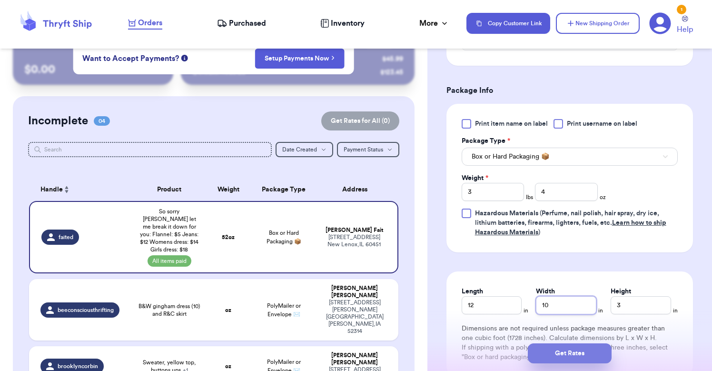
type input "10"
click at [581, 351] on button "Get Rates" at bounding box center [570, 353] width 84 height 20
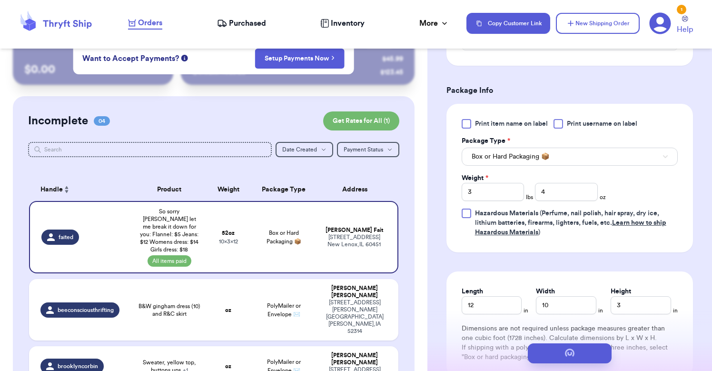
scroll to position [0, 0]
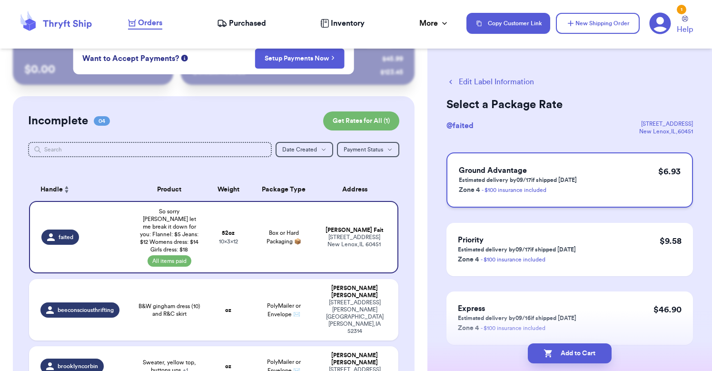
click at [575, 171] on h3 "Ground Advantage" at bounding box center [518, 170] width 118 height 11
click at [564, 350] on button "Add to Cart" at bounding box center [570, 353] width 84 height 20
checkbox input "true"
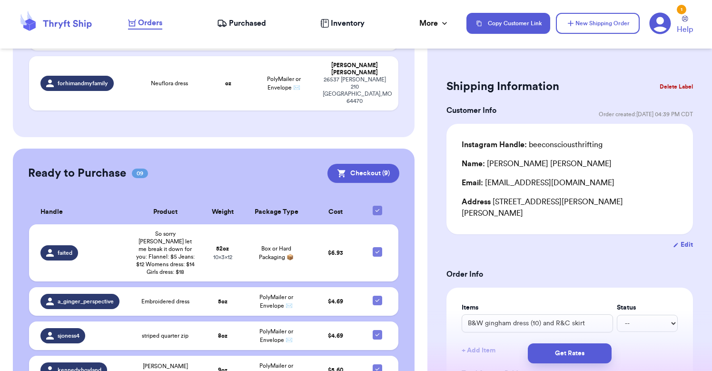
scroll to position [367, 0]
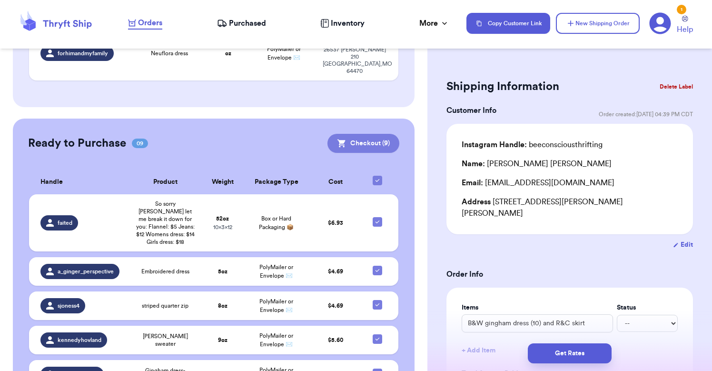
click at [366, 134] on button "Checkout ( 9 )" at bounding box center [363, 143] width 72 height 19
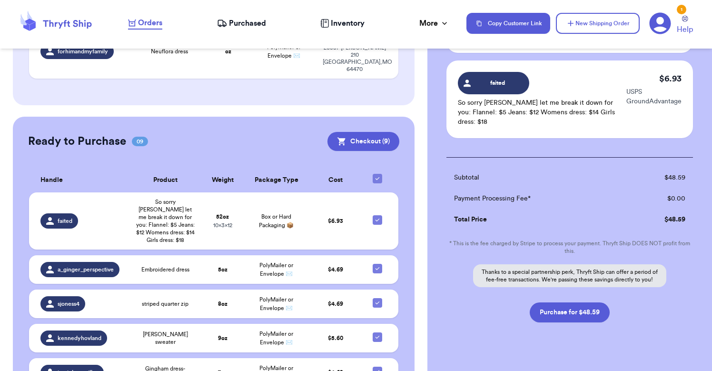
scroll to position [0, 0]
click at [557, 302] on button "Purchase for $48.59" at bounding box center [570, 312] width 80 height 20
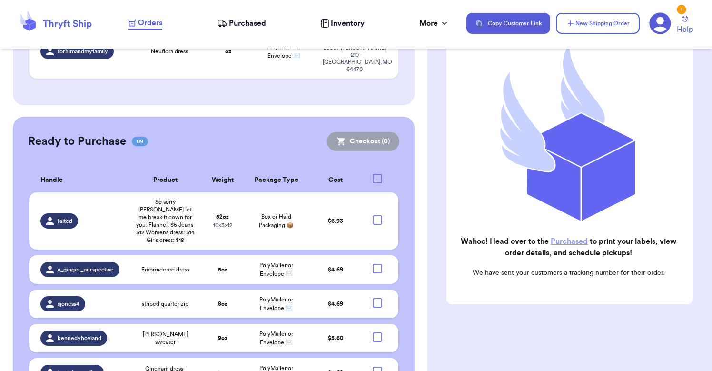
checkbox input "false"
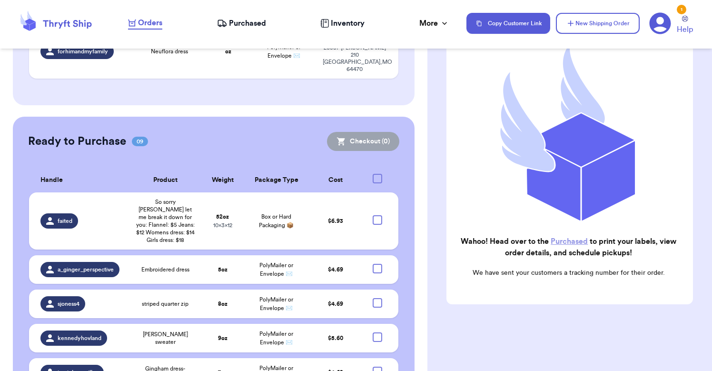
checkbox input "false"
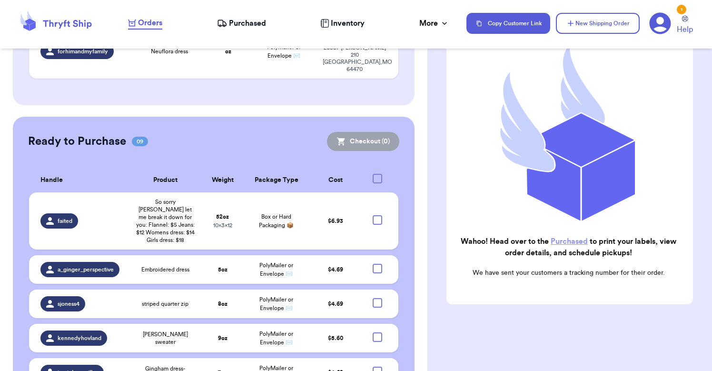
checkbox input "true"
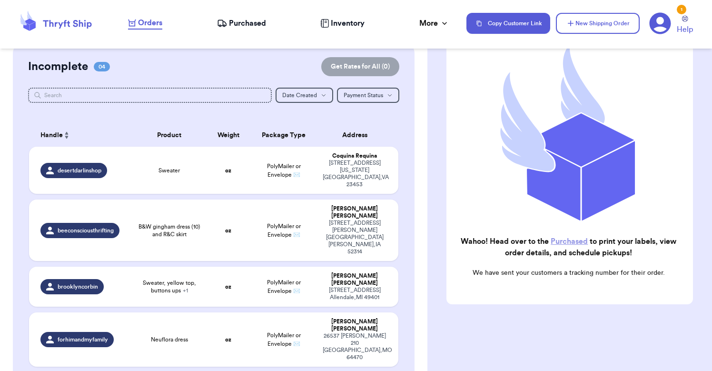
scroll to position [78, 0]
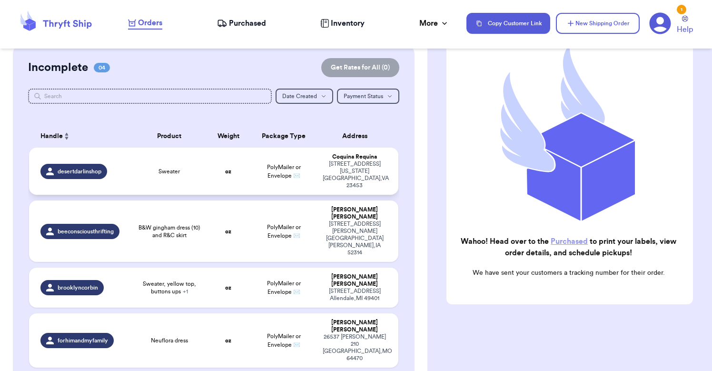
click at [256, 177] on td "PolyMailer or Envelope ✉️" at bounding box center [283, 171] width 67 height 47
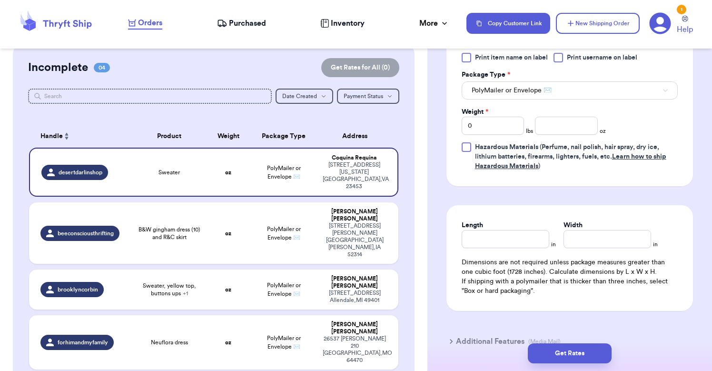
scroll to position [435, 0]
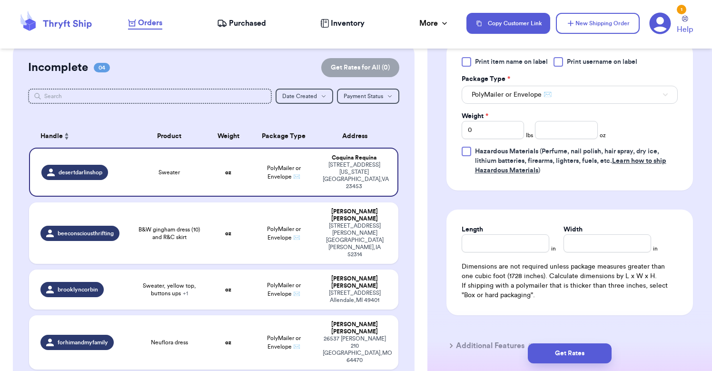
click at [534, 94] on span "PolyMailer or Envelope ✉️" at bounding box center [512, 95] width 80 height 10
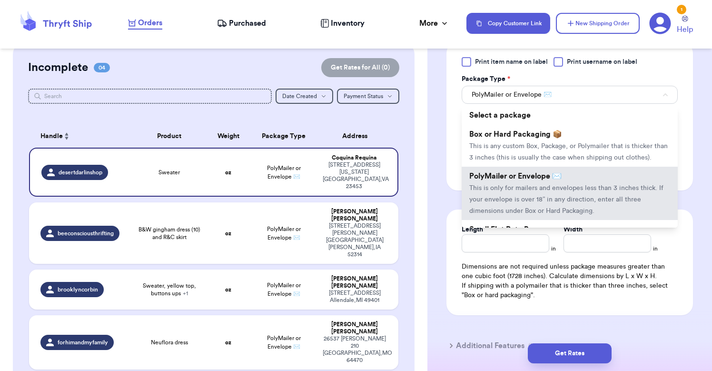
click at [534, 94] on span "PolyMailer or Envelope ✉️" at bounding box center [512, 95] width 80 height 10
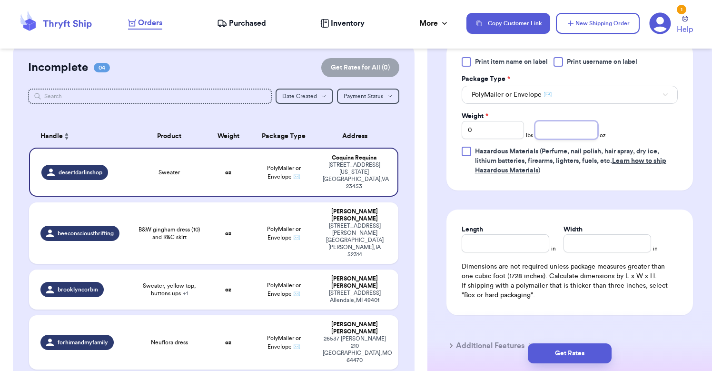
click at [555, 138] on input "number" at bounding box center [566, 130] width 62 height 18
type input "9"
click at [566, 350] on button "Get Rates" at bounding box center [570, 353] width 84 height 20
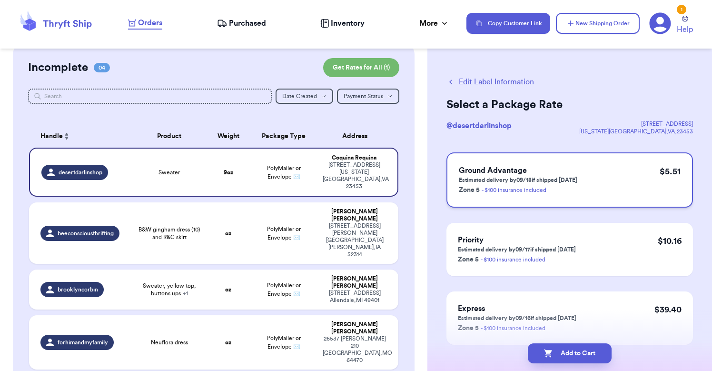
click at [502, 170] on span "Ground Advantage" at bounding box center [493, 171] width 68 height 8
click at [572, 358] on button "Add to Cart" at bounding box center [570, 353] width 84 height 20
checkbox input "true"
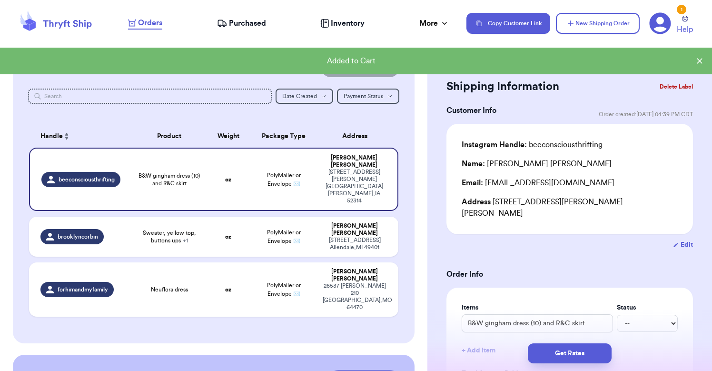
scroll to position [137, 0]
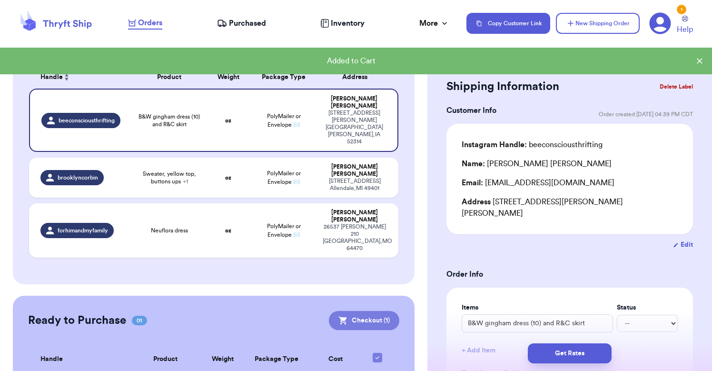
click at [369, 311] on button "Checkout ( 1 )" at bounding box center [364, 320] width 70 height 19
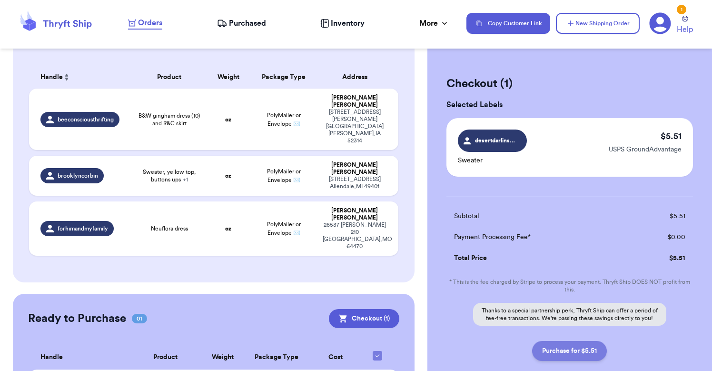
click at [562, 351] on button "Purchase for $5.51" at bounding box center [569, 351] width 75 height 20
checkbox input "false"
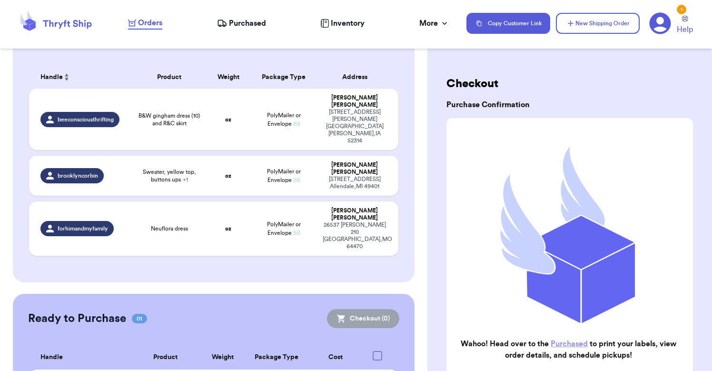
checkbox input "true"
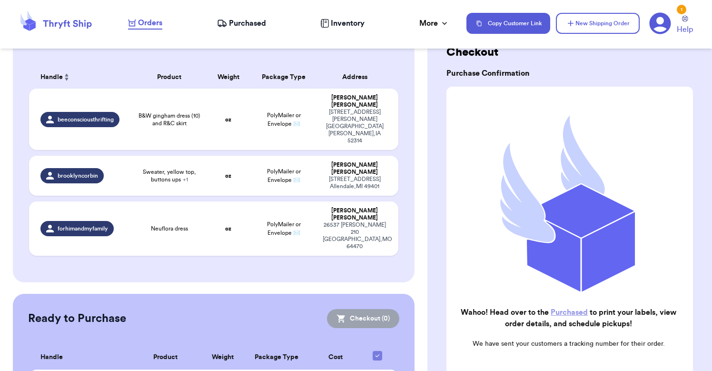
scroll to position [32, 0]
click at [575, 310] on link "Purchased" at bounding box center [569, 311] width 37 height 8
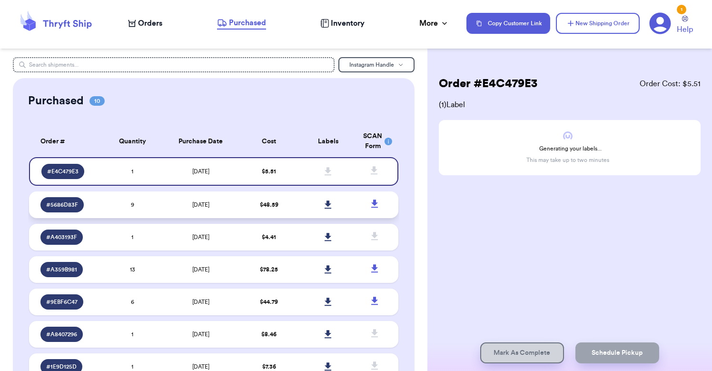
click at [331, 209] on icon at bounding box center [328, 204] width 7 height 9
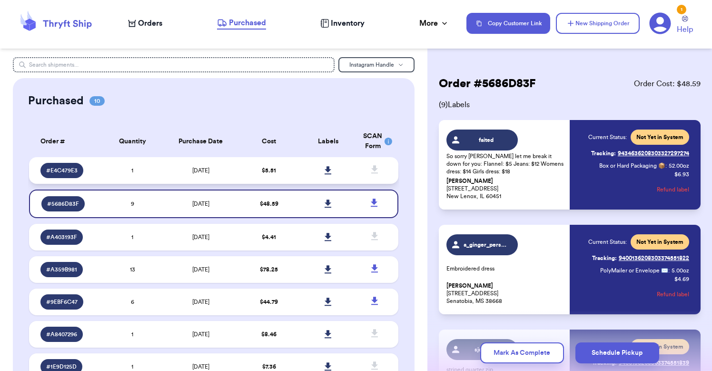
click at [327, 174] on icon at bounding box center [328, 170] width 7 height 8
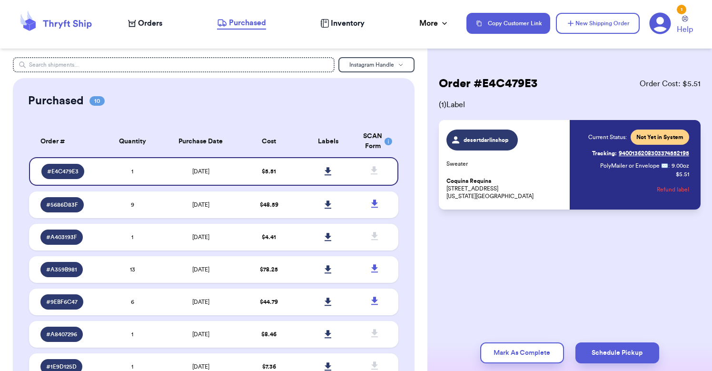
click at [157, 24] on span "Orders" at bounding box center [150, 23] width 24 height 11
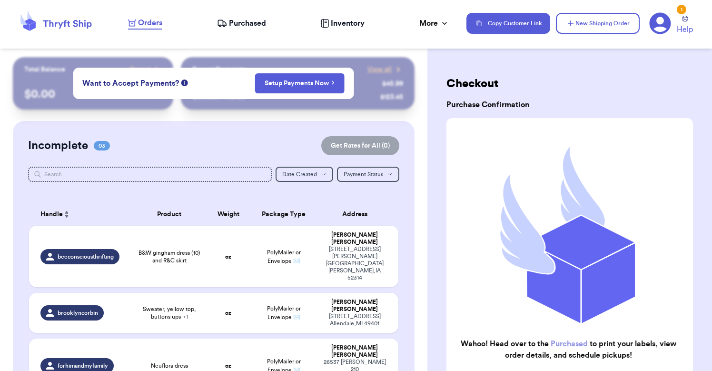
click at [251, 21] on span "Purchased" at bounding box center [247, 23] width 37 height 11
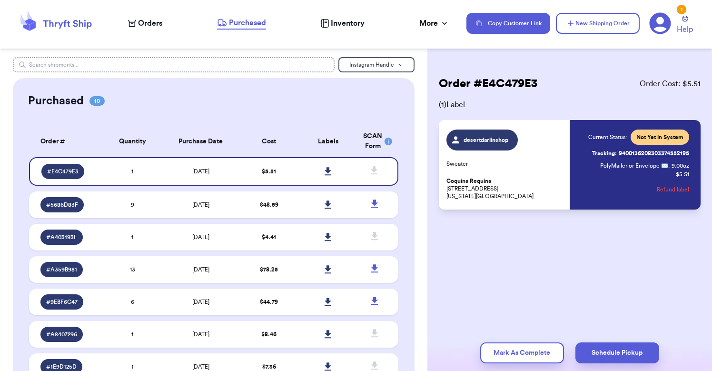
click at [224, 62] on input "text" at bounding box center [174, 64] width 322 height 15
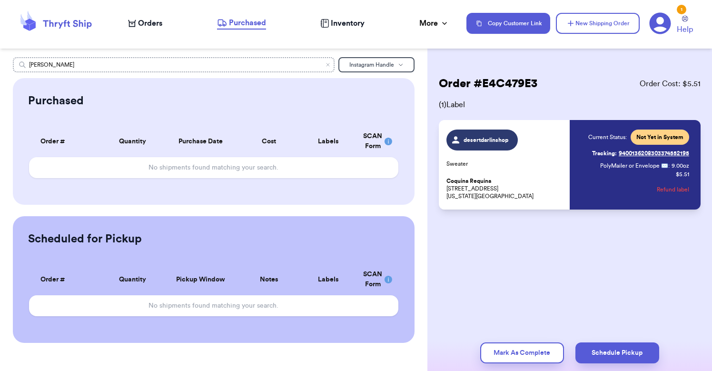
type input "[PERSON_NAME]"
click at [355, 62] on span "Instagram Handle" at bounding box center [371, 65] width 45 height 6
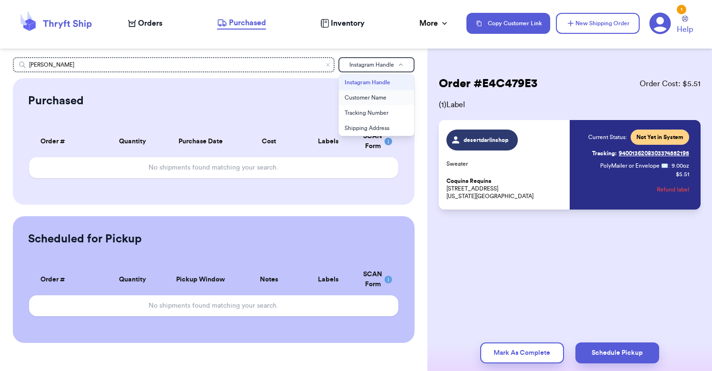
click at [360, 93] on button "Customer Name" at bounding box center [376, 97] width 75 height 15
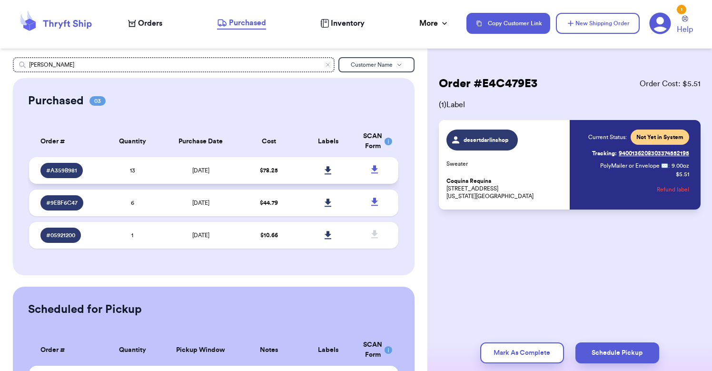
click at [325, 174] on icon at bounding box center [328, 170] width 7 height 9
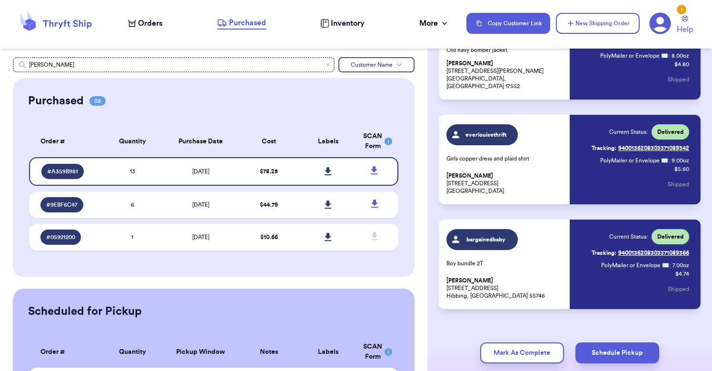
scroll to position [1171, 0]
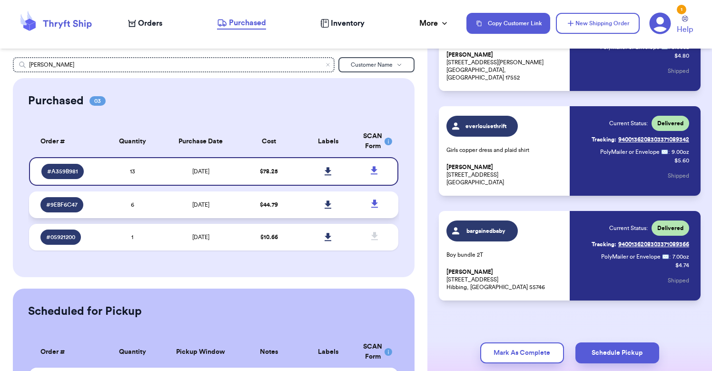
click at [274, 207] on span "$ 44.79" at bounding box center [269, 205] width 18 height 6
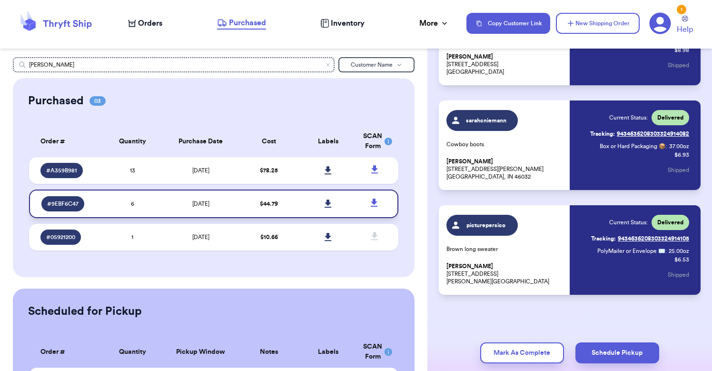
scroll to position [79, 0]
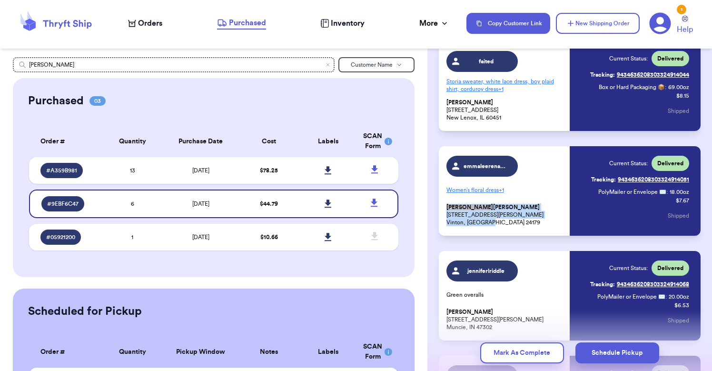
drag, startPoint x: 496, startPoint y: 221, endPoint x: 447, endPoint y: 206, distance: 51.2
click at [447, 206] on p "[PERSON_NAME] [STREET_ADDRESS][PERSON_NAME]" at bounding box center [505, 214] width 118 height 23
click at [488, 166] on span "emmaleerenae94" at bounding box center [485, 166] width 45 height 8
drag, startPoint x: 496, startPoint y: 223, endPoint x: 444, endPoint y: 207, distance: 54.2
click at [444, 207] on div "emmaleerenae94 Women’s floral dress + 1 [PERSON_NAME] [STREET_ADDRESS][PERSON_N…" at bounding box center [570, 190] width 262 height 89
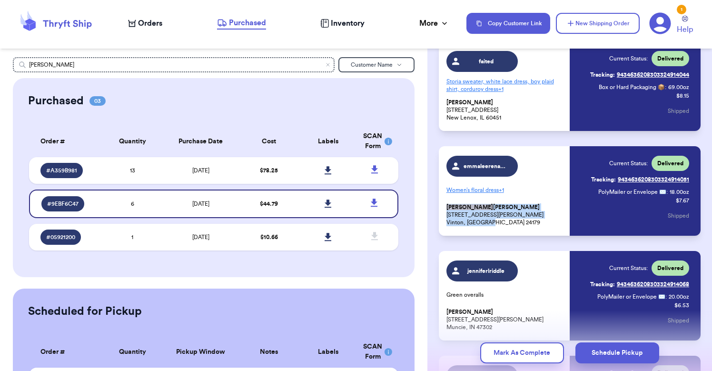
drag, startPoint x: 493, startPoint y: 227, endPoint x: 445, endPoint y: 207, distance: 51.4
click at [445, 207] on div "emmaleerenae94 Women’s floral dress + 1 [PERSON_NAME] [STREET_ADDRESS][PERSON_N…" at bounding box center [570, 190] width 262 height 89
copy p "[PERSON_NAME] [STREET_ADDRESS][PERSON_NAME]"
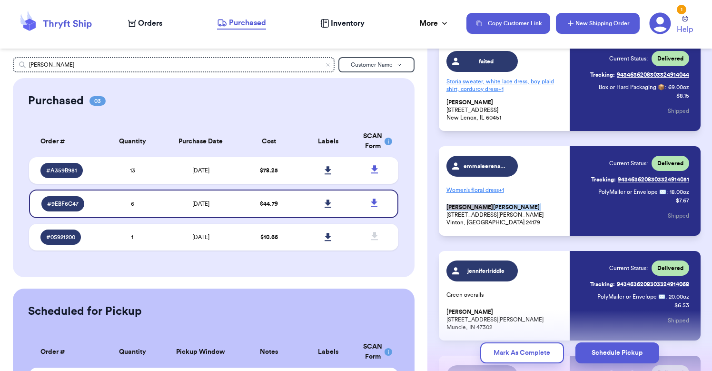
click at [573, 23] on icon "button" at bounding box center [571, 23] width 6 height 6
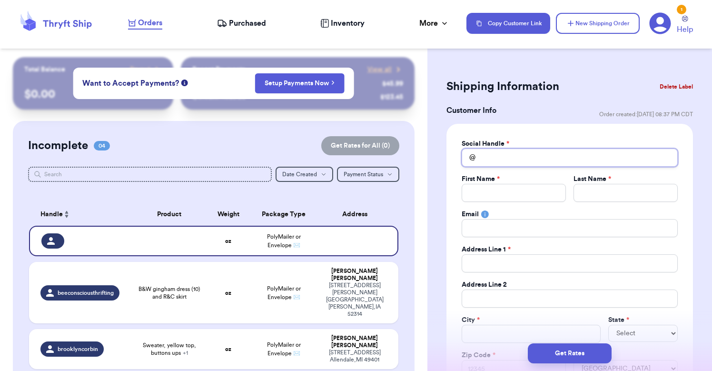
type input "e"
type input "em"
type input "ema"
type input "emal"
type input "ema"
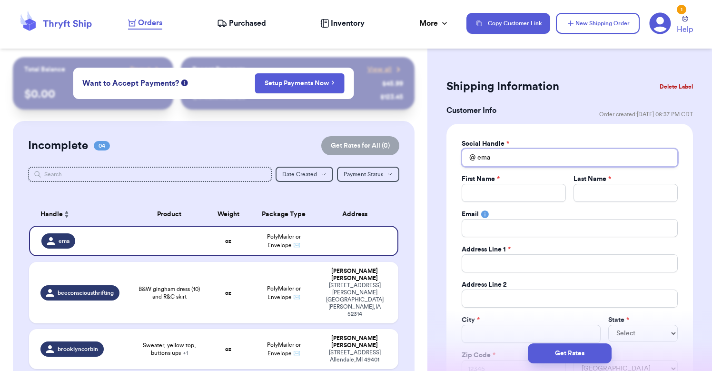
type input "em"
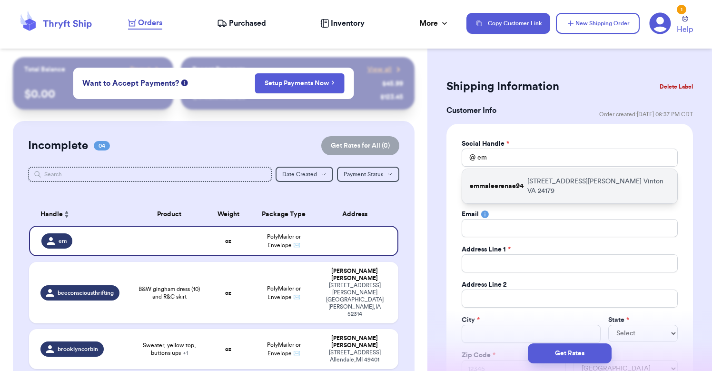
click at [503, 185] on p "emmaleerenae94" at bounding box center [497, 186] width 54 height 10
type input "emmaleerenae94"
type input "[PERSON_NAME]"
type input "[EMAIL_ADDRESS][DOMAIN_NAME]"
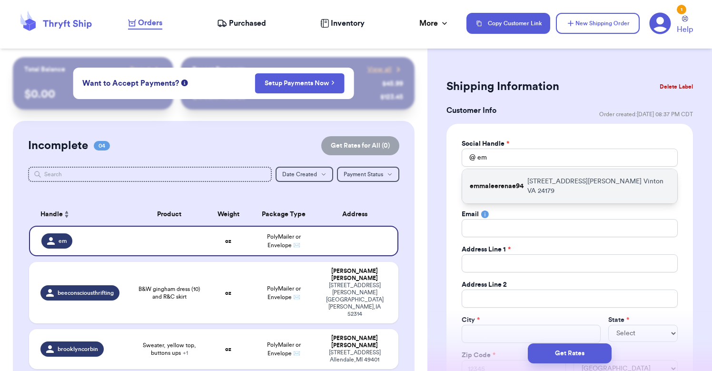
type input "[STREET_ADDRESS][PERSON_NAME]"
type input "Vinton"
select select "VA"
type input "24179"
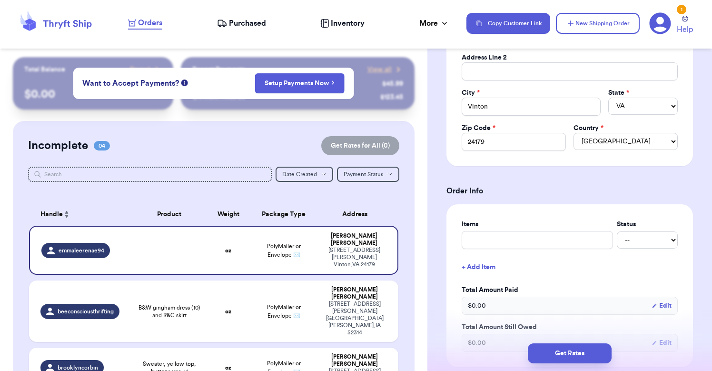
scroll to position [239, 0]
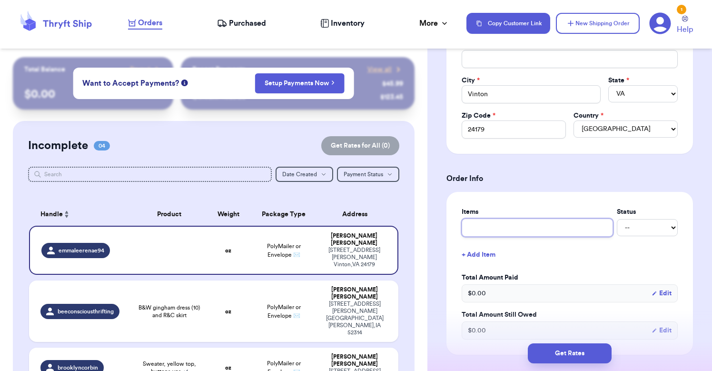
type input "g"
type input "gr"
type input "gre"
type input "gree"
type input "green"
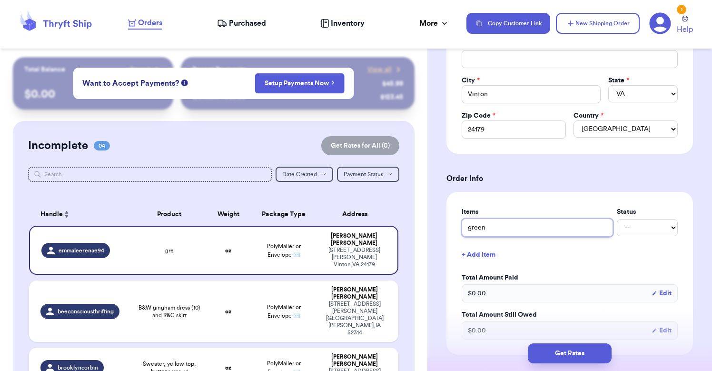
type input "green"
type input "green d"
type input "green dr"
type input "green dre"
type input "green dres"
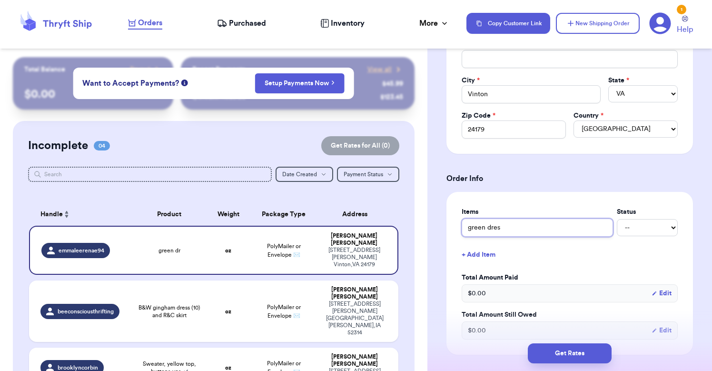
type input "green dress"
select select "paid"
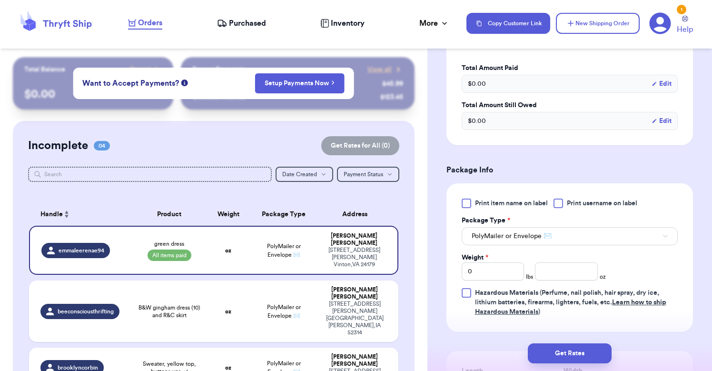
scroll to position [465, 0]
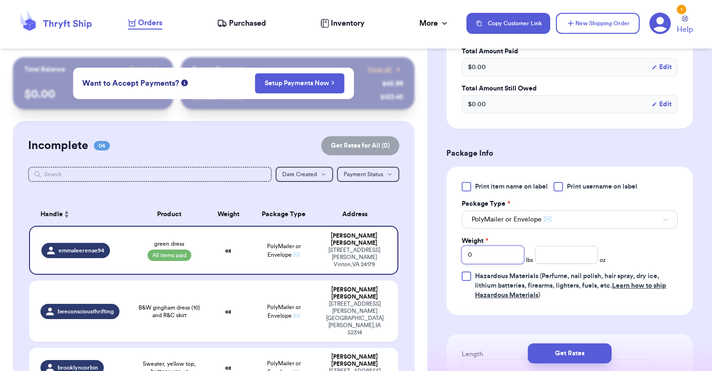
click at [498, 256] on input "0" at bounding box center [493, 255] width 62 height 18
click at [552, 257] on input "number" at bounding box center [566, 255] width 62 height 18
type input "7"
click at [579, 357] on button "Get Rates" at bounding box center [570, 353] width 84 height 20
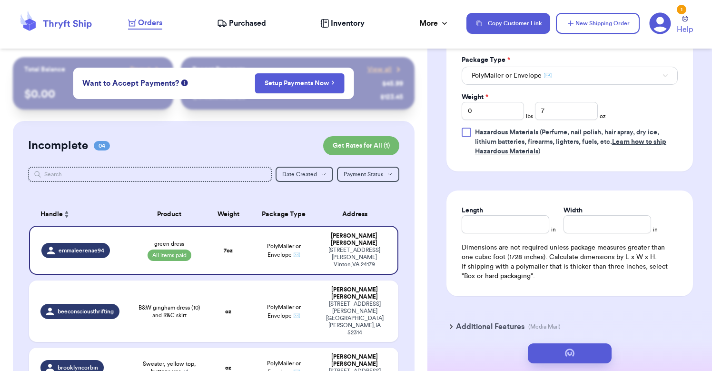
scroll to position [0, 0]
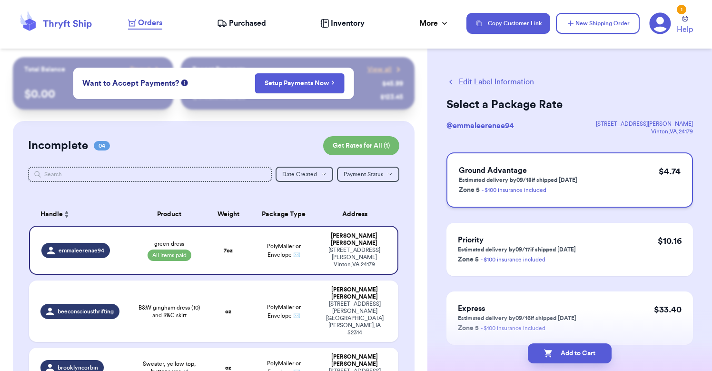
click at [540, 170] on h3 "Ground Advantage" at bounding box center [518, 170] width 118 height 11
click at [571, 356] on button "Add to Cart" at bounding box center [570, 353] width 84 height 20
checkbox input "true"
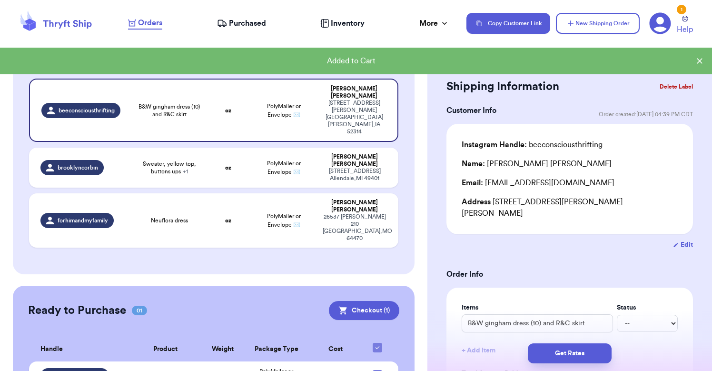
scroll to position [147, 0]
click at [229, 362] on td "7 oz" at bounding box center [222, 376] width 43 height 29
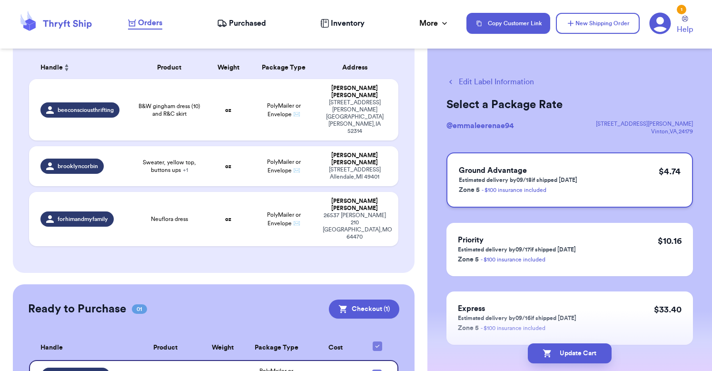
click at [556, 171] on h3 "Ground Advantage" at bounding box center [518, 170] width 118 height 11
click at [580, 353] on button "Update Cart" at bounding box center [570, 353] width 84 height 20
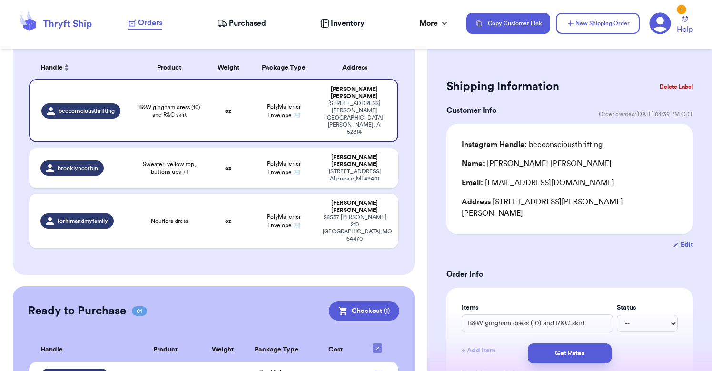
click at [144, 370] on div "green dress" at bounding box center [165, 376] width 60 height 8
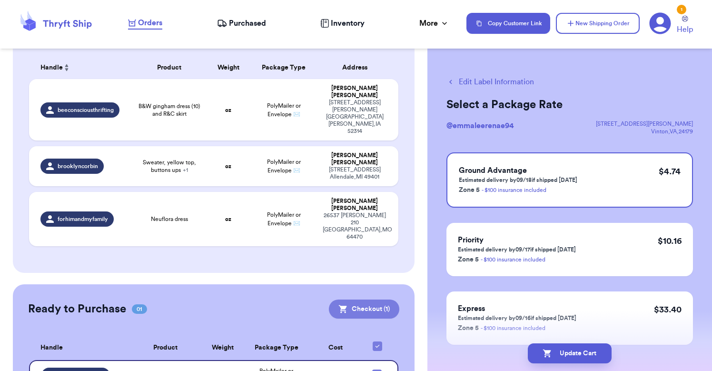
click at [354, 299] on button "Checkout ( 1 )" at bounding box center [364, 308] width 70 height 19
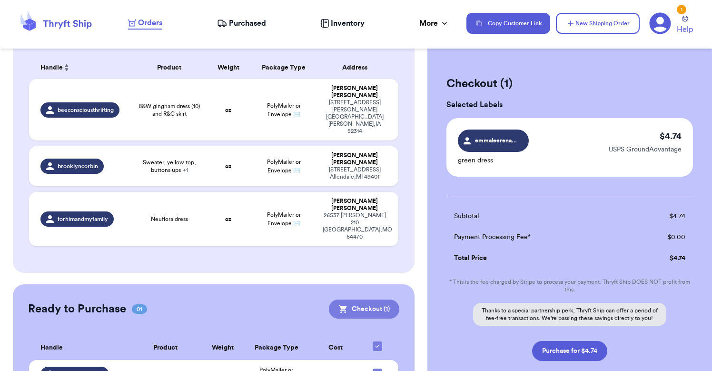
scroll to position [145, 0]
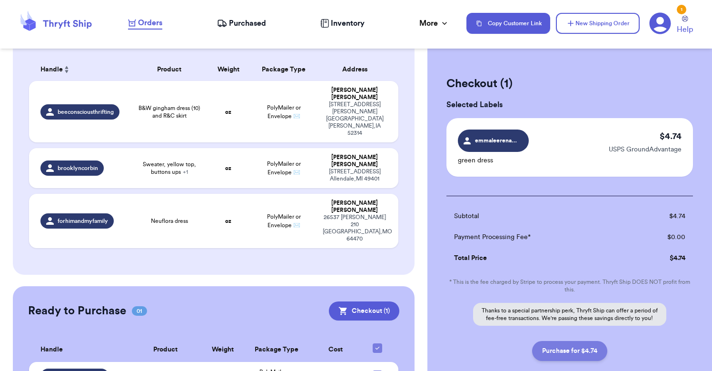
click at [577, 357] on button "Purchase for $4.74" at bounding box center [569, 351] width 75 height 20
checkbox input "false"
checkbox input "true"
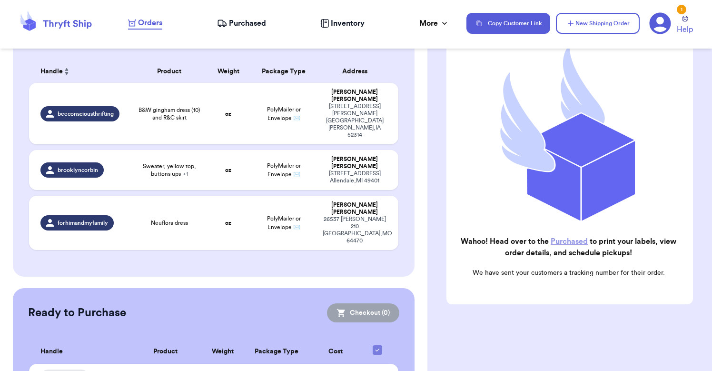
scroll to position [102, 0]
click at [556, 244] on link "Purchased" at bounding box center [569, 241] width 37 height 8
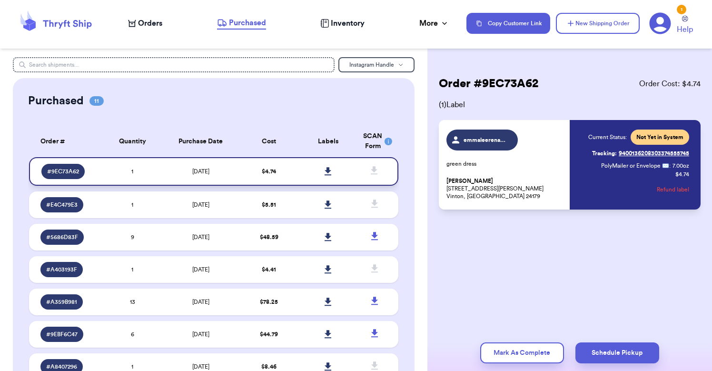
click at [326, 176] on icon at bounding box center [328, 171] width 7 height 9
